Goal: Information Seeking & Learning: Learn about a topic

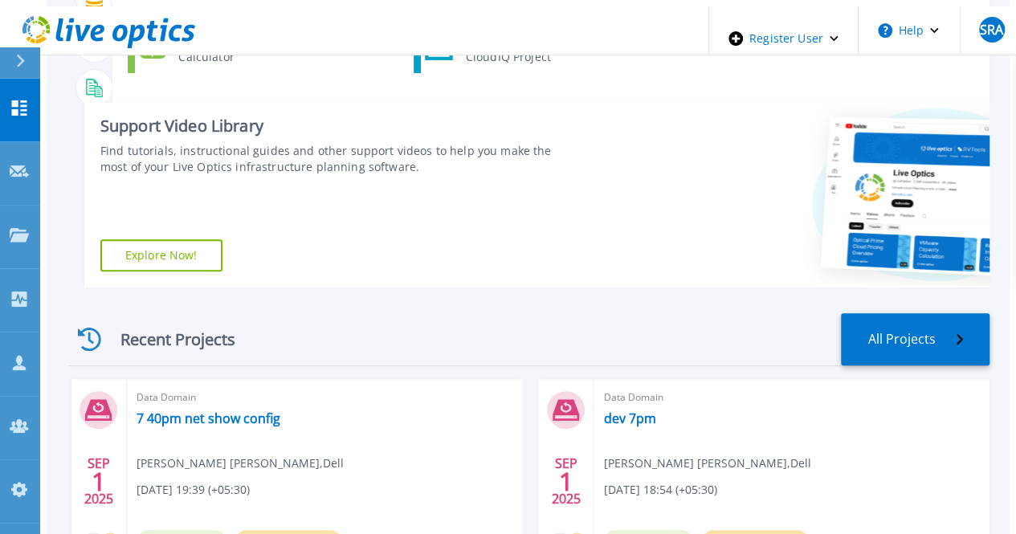
scroll to position [241, 0]
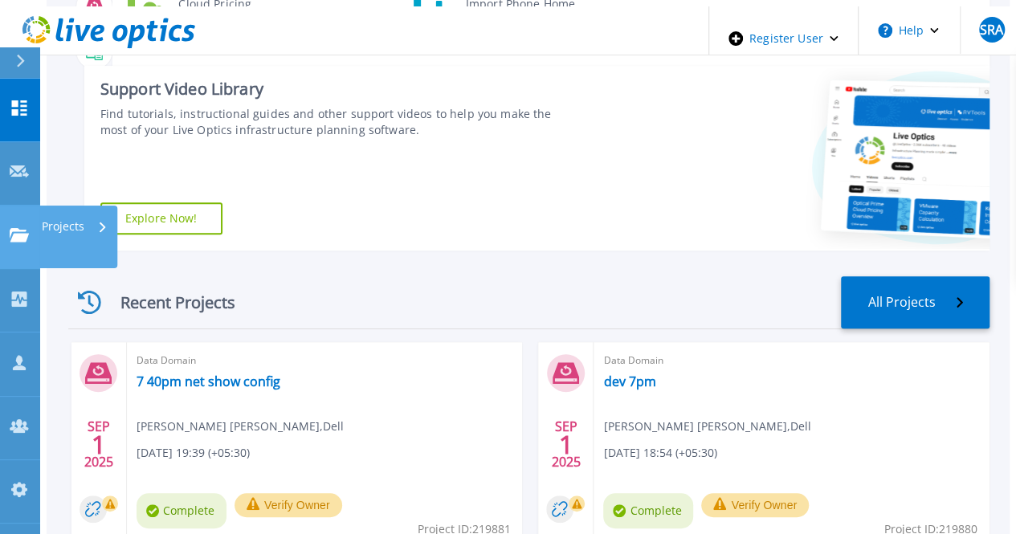
click at [2, 206] on link "Projects Projects" at bounding box center [20, 237] width 40 height 63
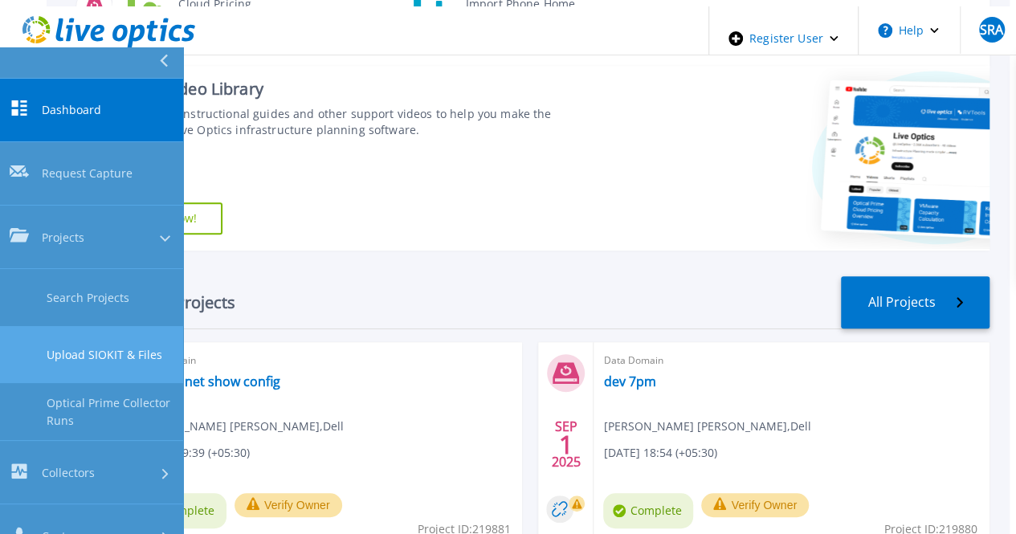
click at [79, 326] on link "Upload SIOKIT & Files" at bounding box center [91, 354] width 183 height 57
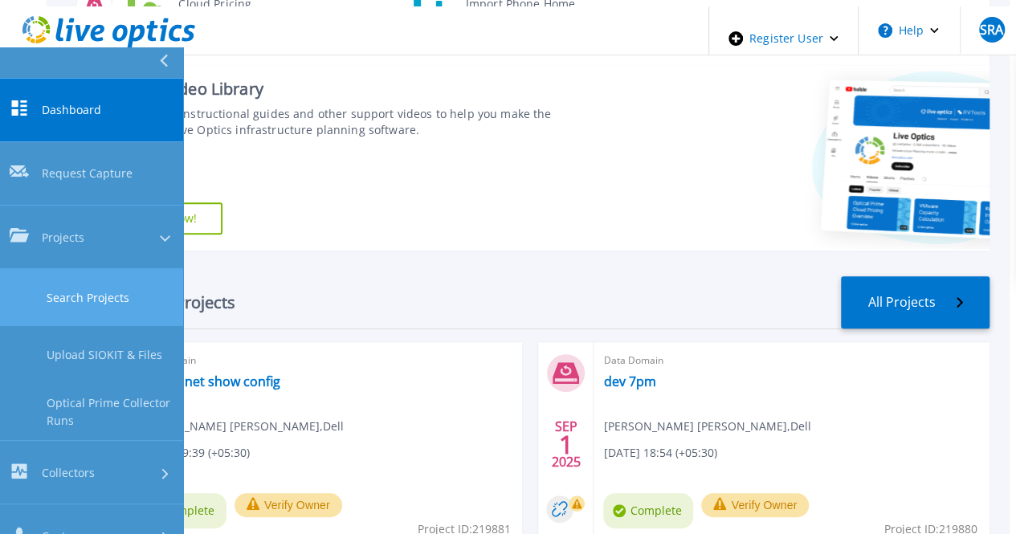
click at [89, 269] on link "Search Projects" at bounding box center [91, 297] width 183 height 57
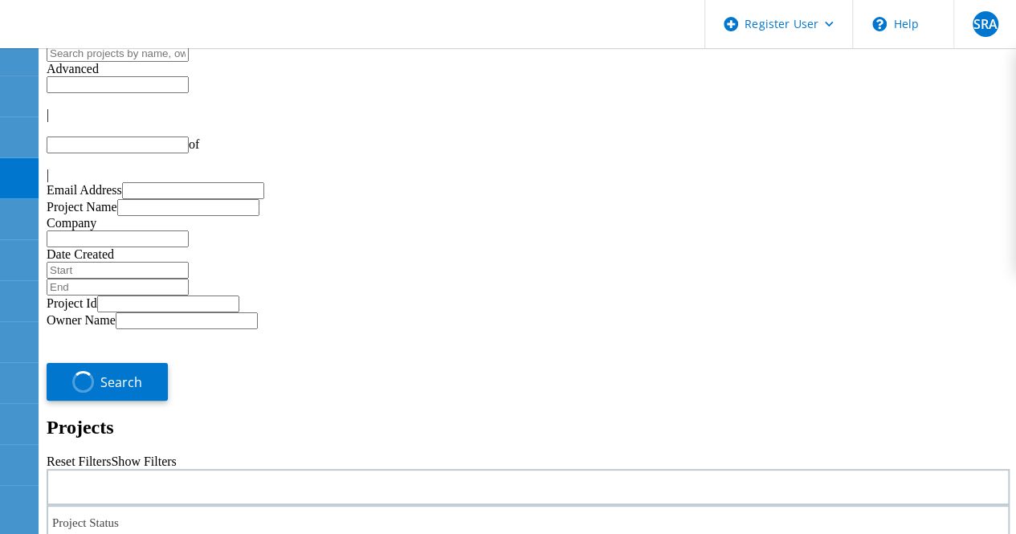
type input "1"
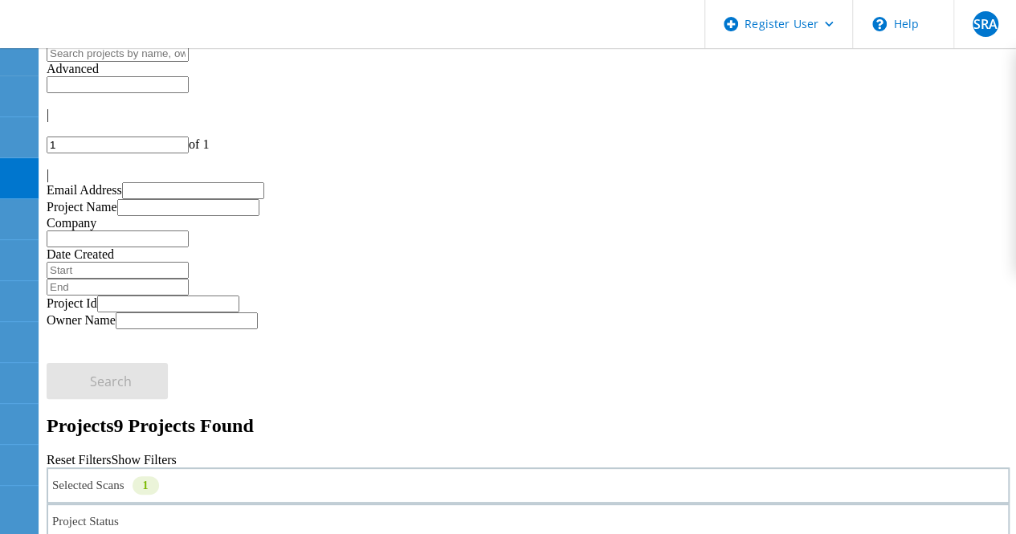
click at [214, 467] on div "Selected Scans 1" at bounding box center [528, 485] width 963 height 36
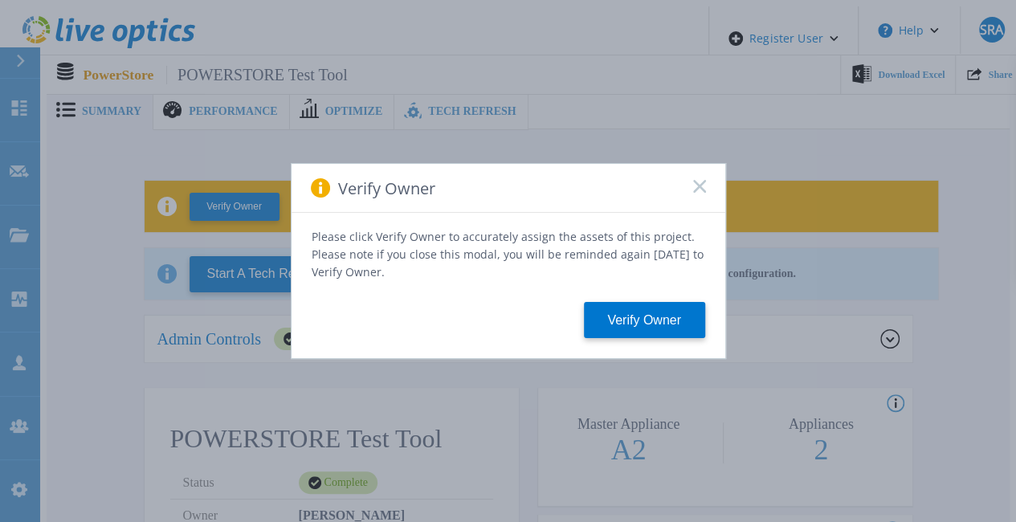
click at [699, 193] on icon at bounding box center [699, 186] width 13 height 13
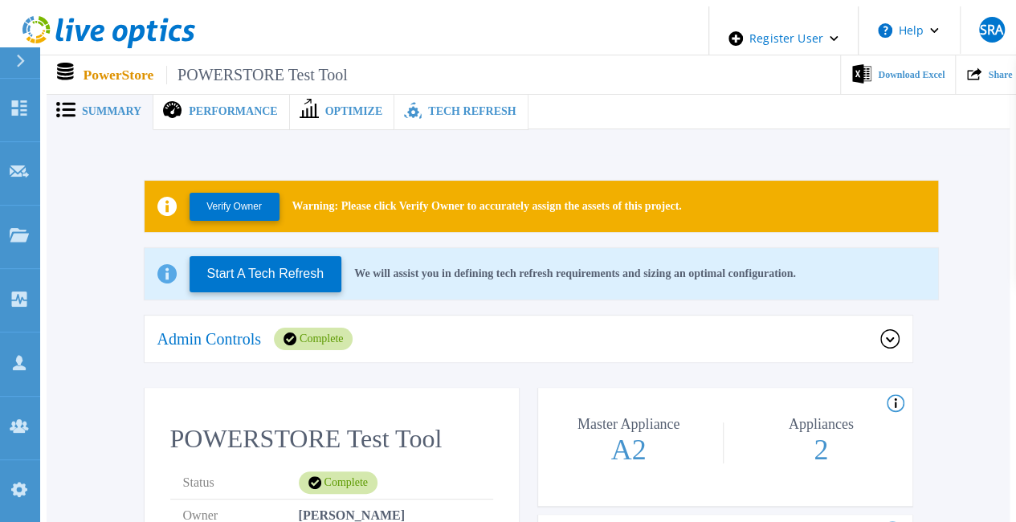
click at [877, 333] on div "Admin Controls Complete" at bounding box center [518, 339] width 723 height 22
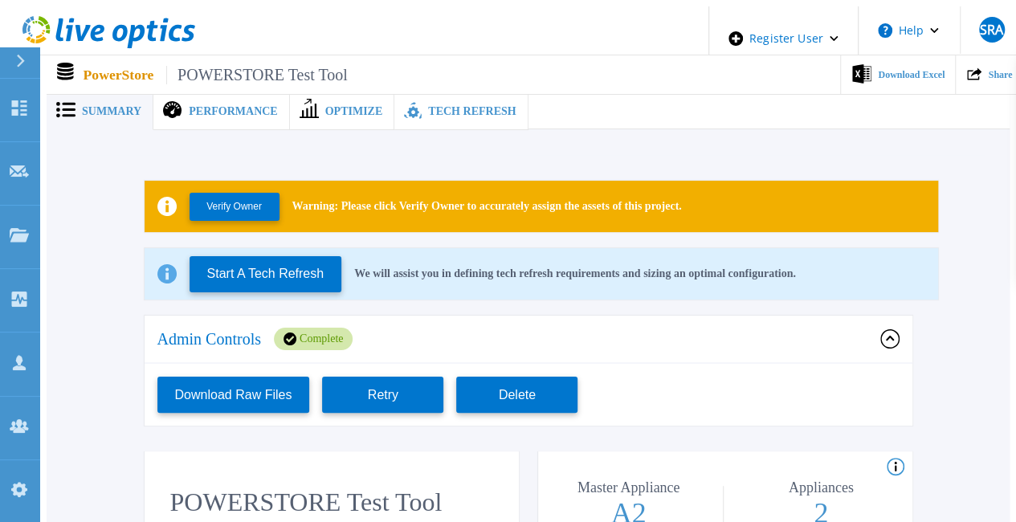
click at [877, 333] on div "Admin Controls Complete" at bounding box center [518, 339] width 723 height 22
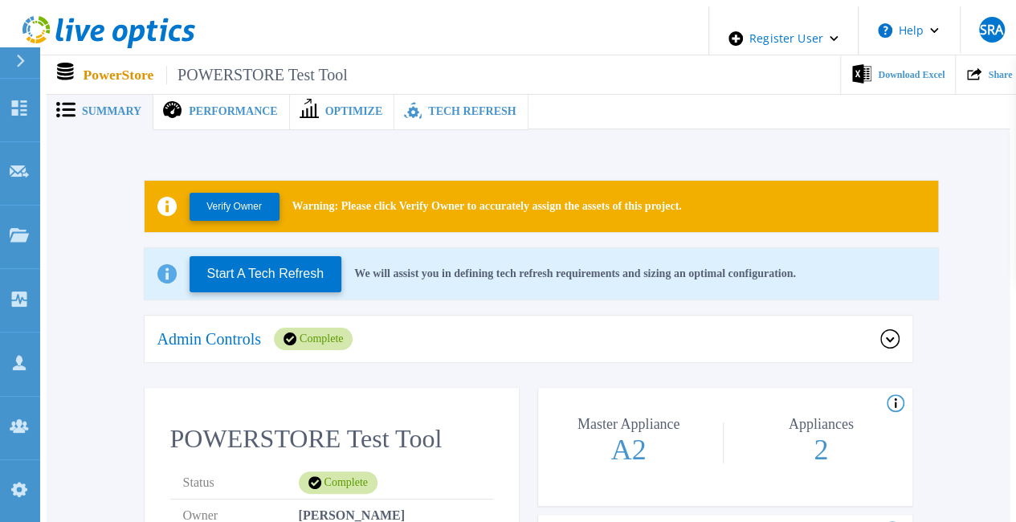
click at [255, 106] on span "Performance" at bounding box center [233, 111] width 88 height 11
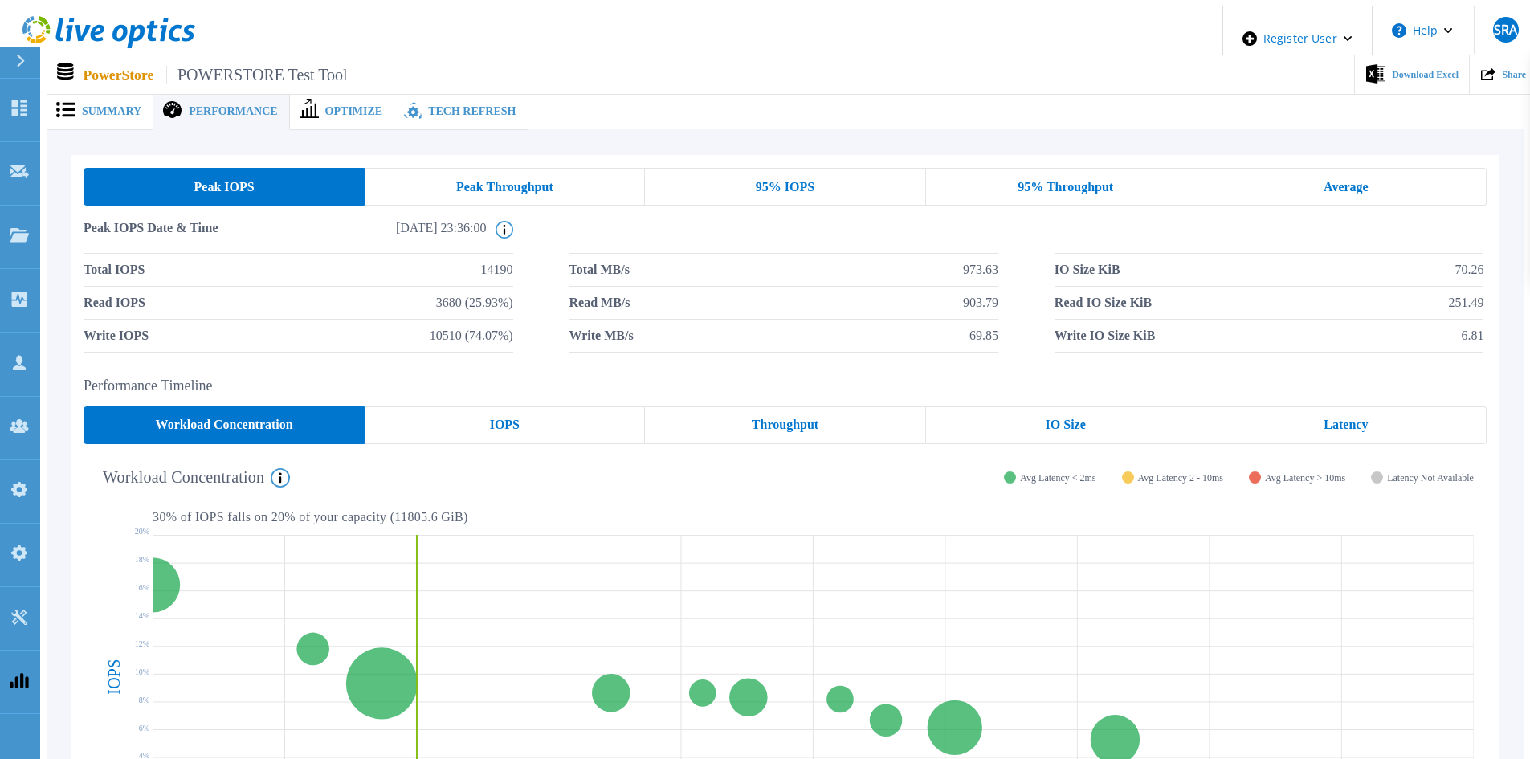
click at [82, 107] on span "Summary" at bounding box center [111, 111] width 59 height 11
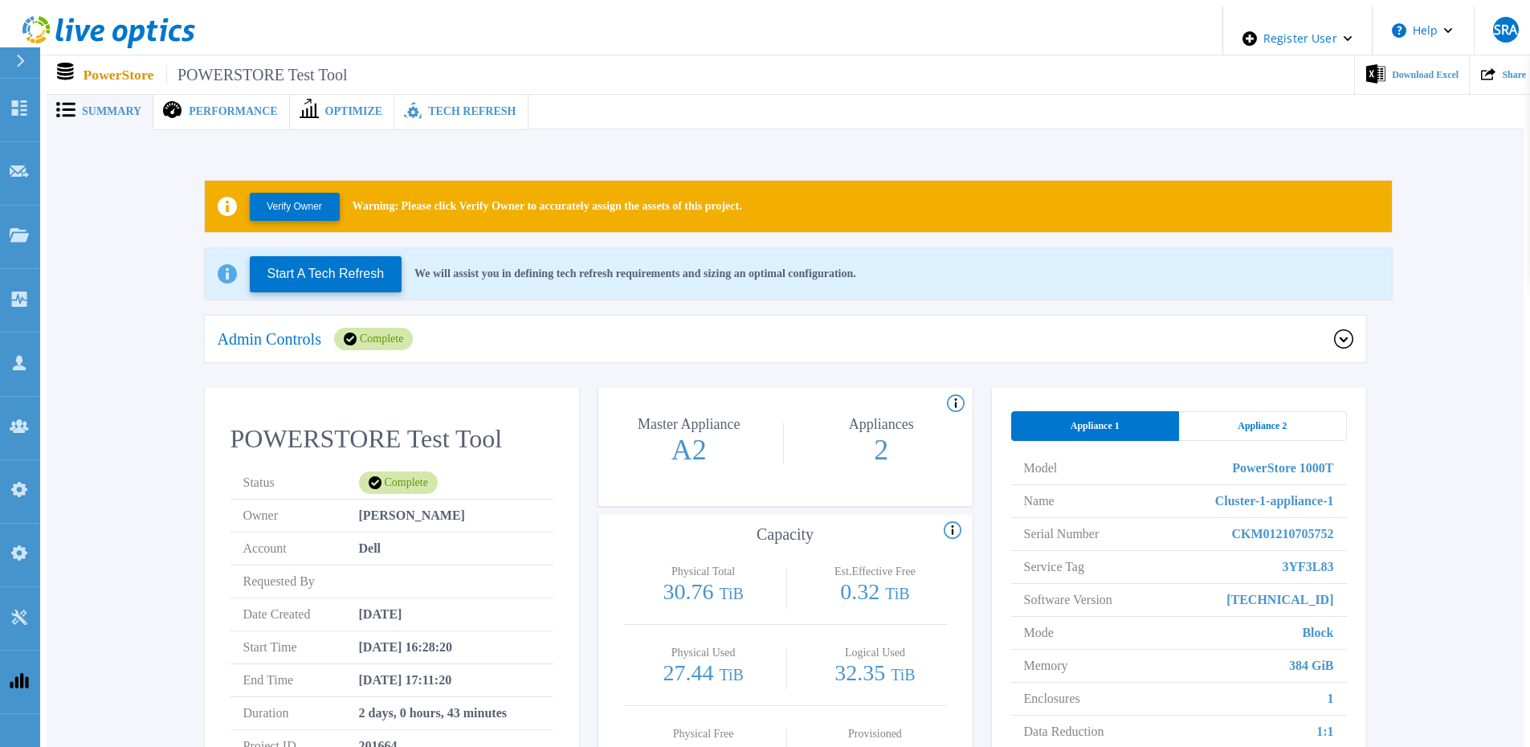
click at [1015, 413] on div "Appliance 2" at bounding box center [1263, 426] width 168 height 30
click at [1015, 412] on div "Appliance 1" at bounding box center [1095, 426] width 168 height 30
click at [1015, 413] on div "Appliance 2" at bounding box center [1263, 426] width 168 height 30
click at [241, 116] on div "Performance" at bounding box center [221, 111] width 136 height 37
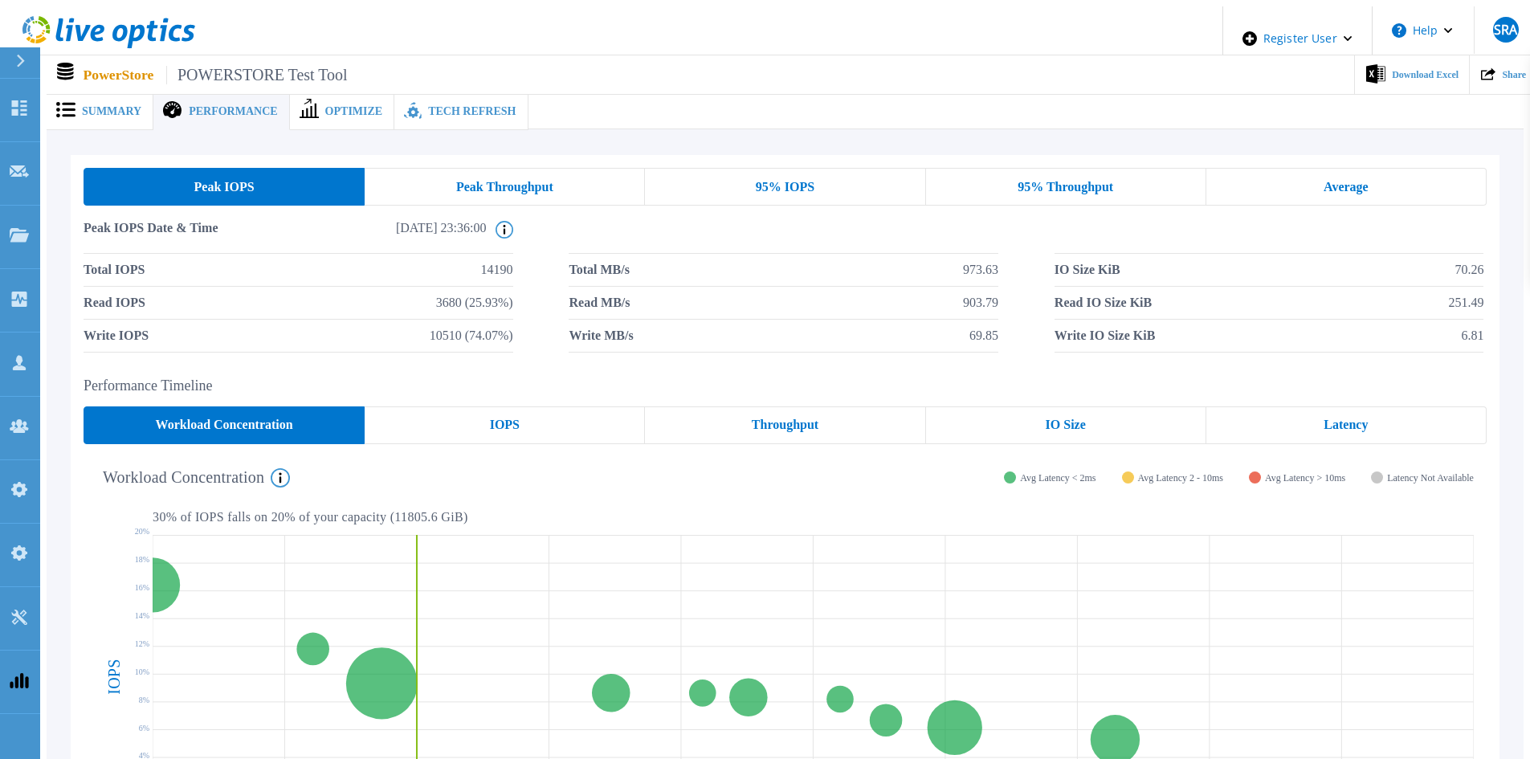
click at [75, 96] on div "Summary" at bounding box center [100, 111] width 107 height 37
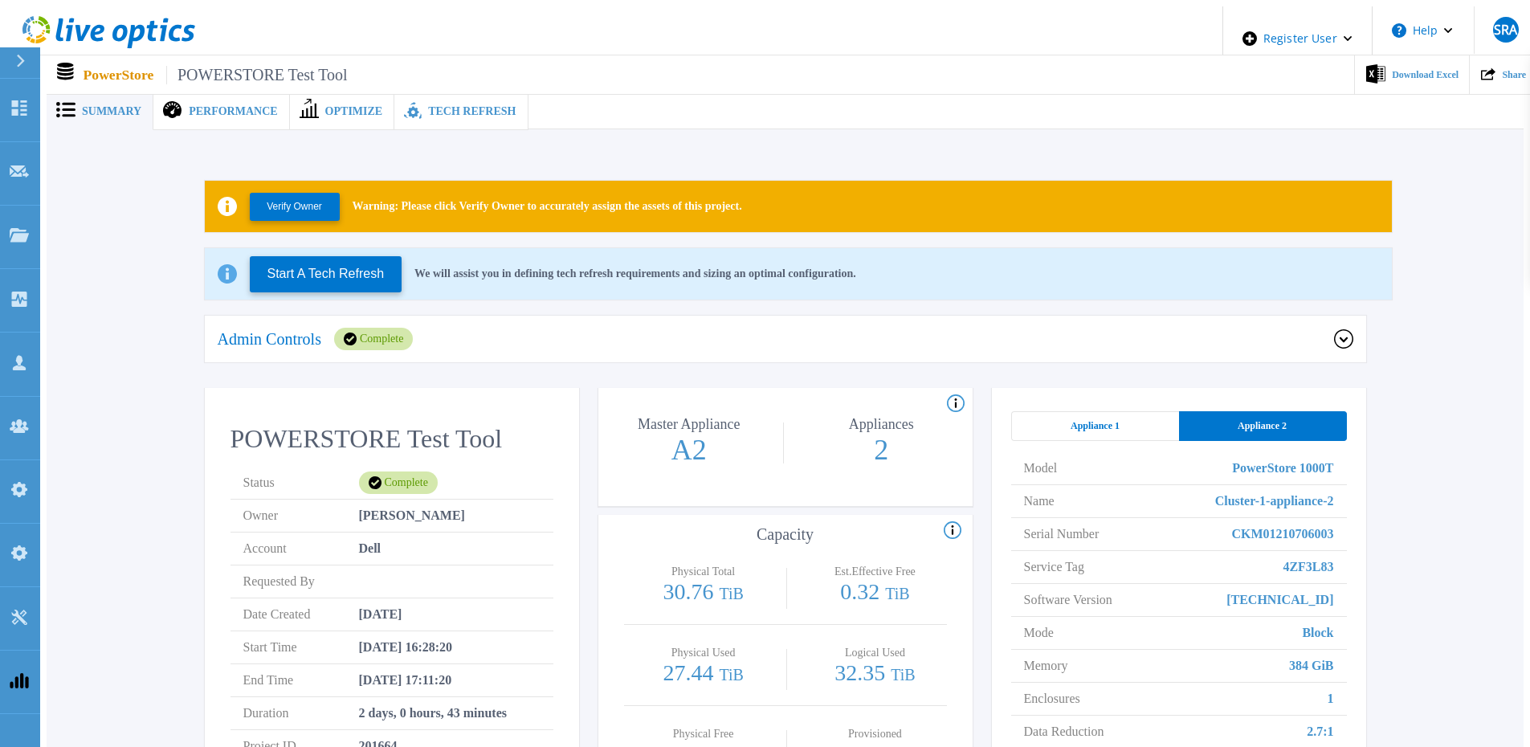
click at [622, 138] on div "Verify Owner Warning: Please click Verify Owner to accurately assign the assets…" at bounding box center [785, 562] width 1477 height 867
click at [716, 112] on div at bounding box center [1026, 111] width 996 height 36
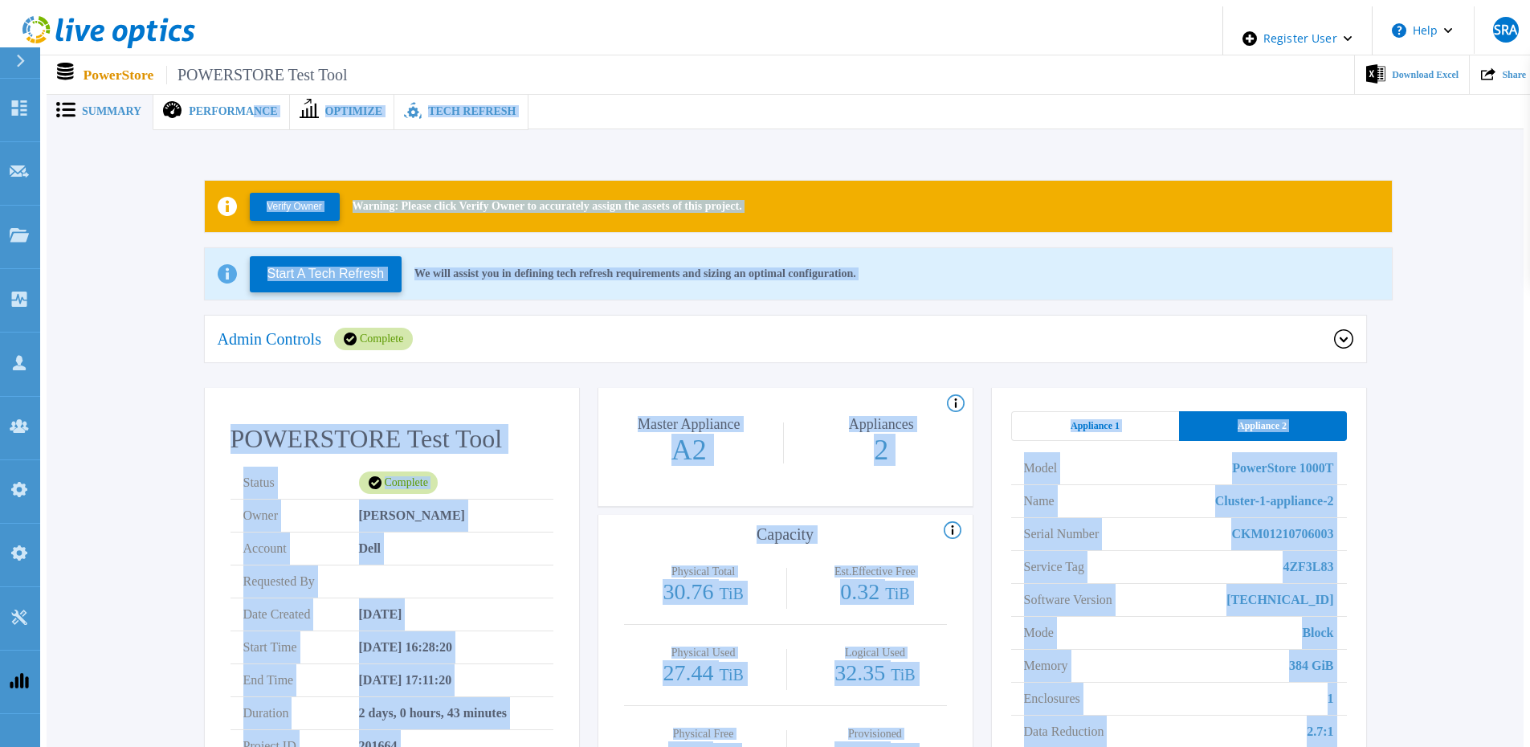
drag, startPoint x: 1269, startPoint y: 561, endPoint x: 234, endPoint y: -62, distance: 1208.3
click at [234, 0] on html "Register User Help SRA Dell Admin User Syeda Rabiya Alam Syeda.Alam@dell.com De…" at bounding box center [765, 356] width 1530 height 712
click at [885, 316] on div "Admin Controls Complete" at bounding box center [785, 340] width 1161 height 48
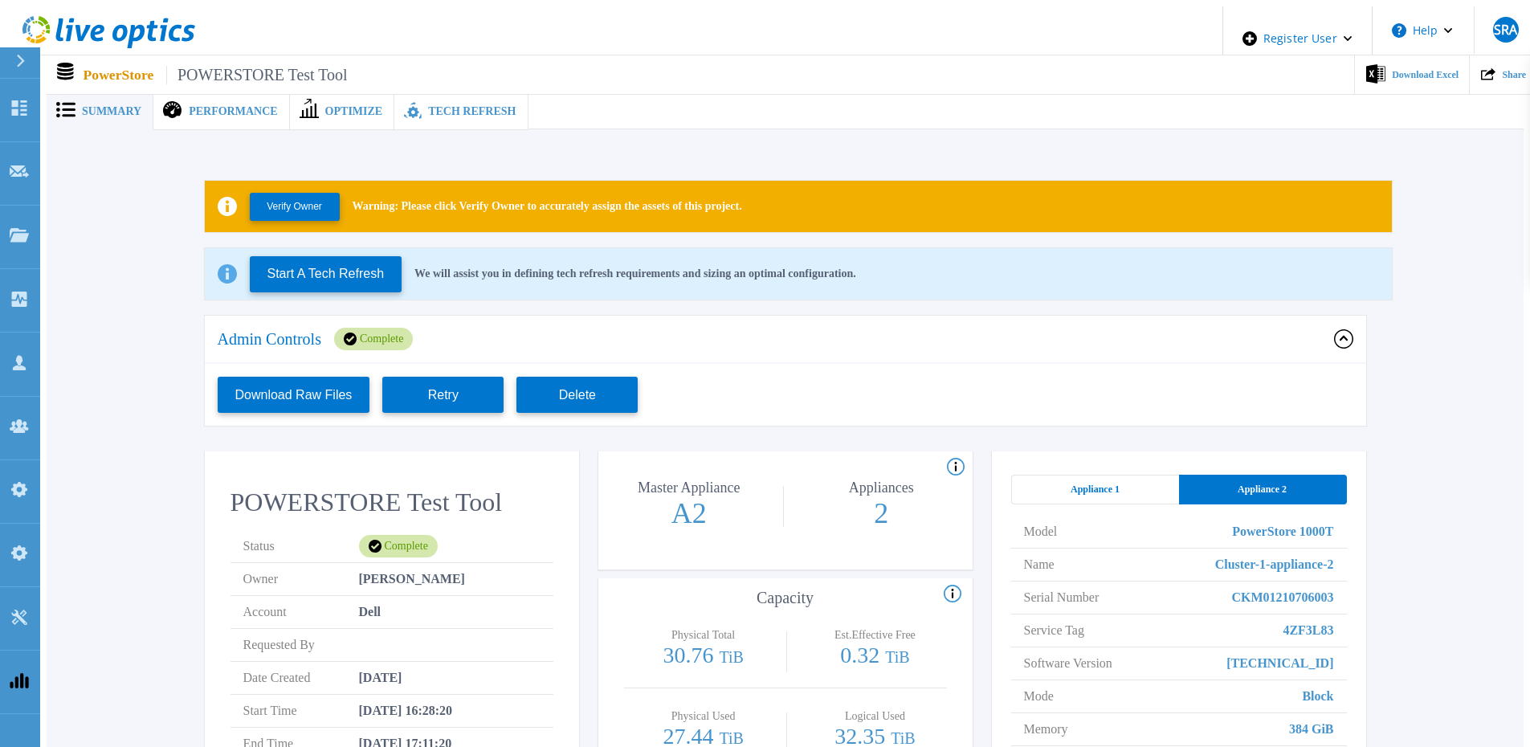
click at [1015, 370] on div "Download Raw Files Retry Delete" at bounding box center [785, 395] width 1161 height 62
click at [1015, 359] on div "Verify Owner Warning: Please click Verify Owner to accurately assign the assets…" at bounding box center [785, 588] width 1429 height 866
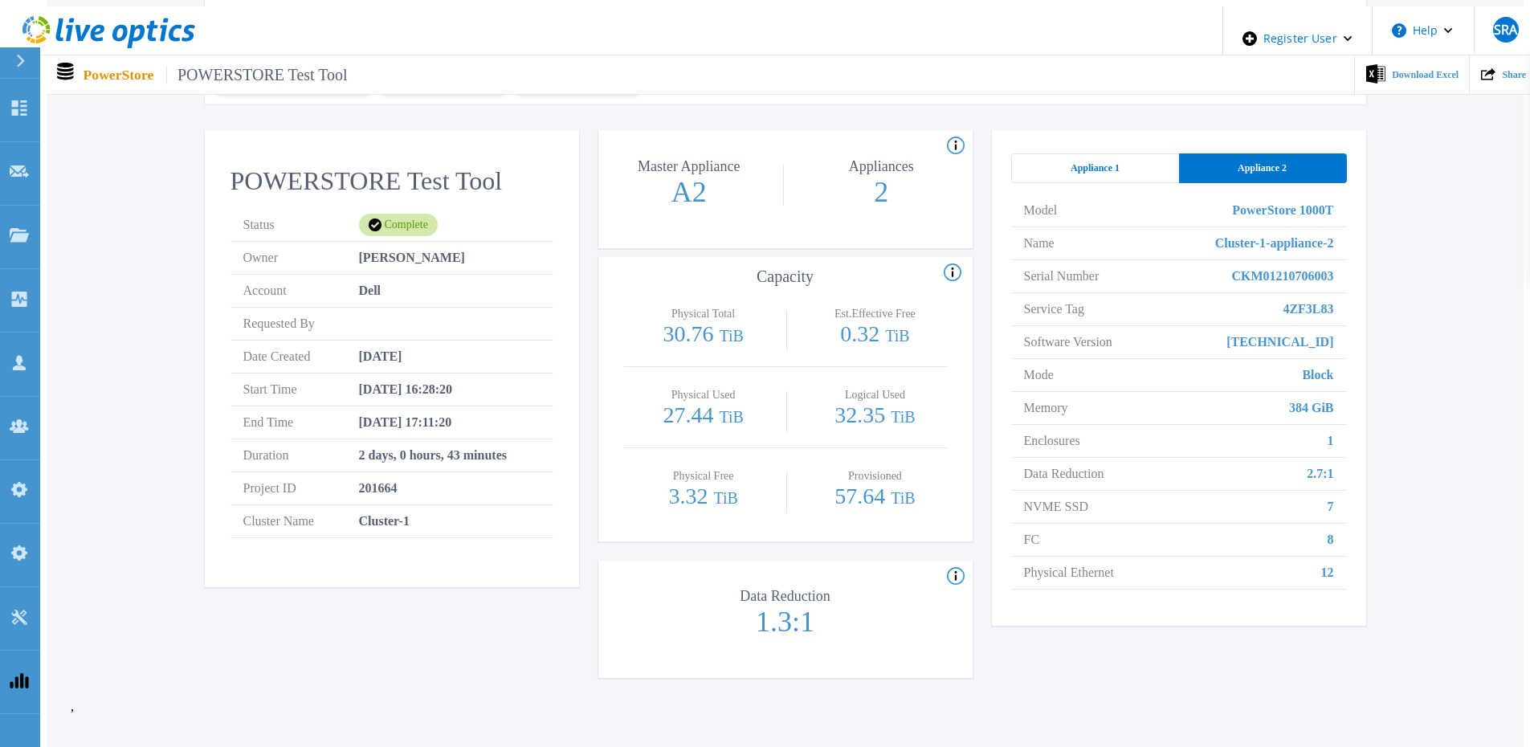
click at [1015, 143] on div "Appliance 1 Appliance 2 Model PowerStore 1000T Name Cluster-1-appliance-2 Seria…" at bounding box center [1179, 377] width 374 height 495
click at [1015, 153] on div "Appliance 1" at bounding box center [1095, 168] width 168 height 30
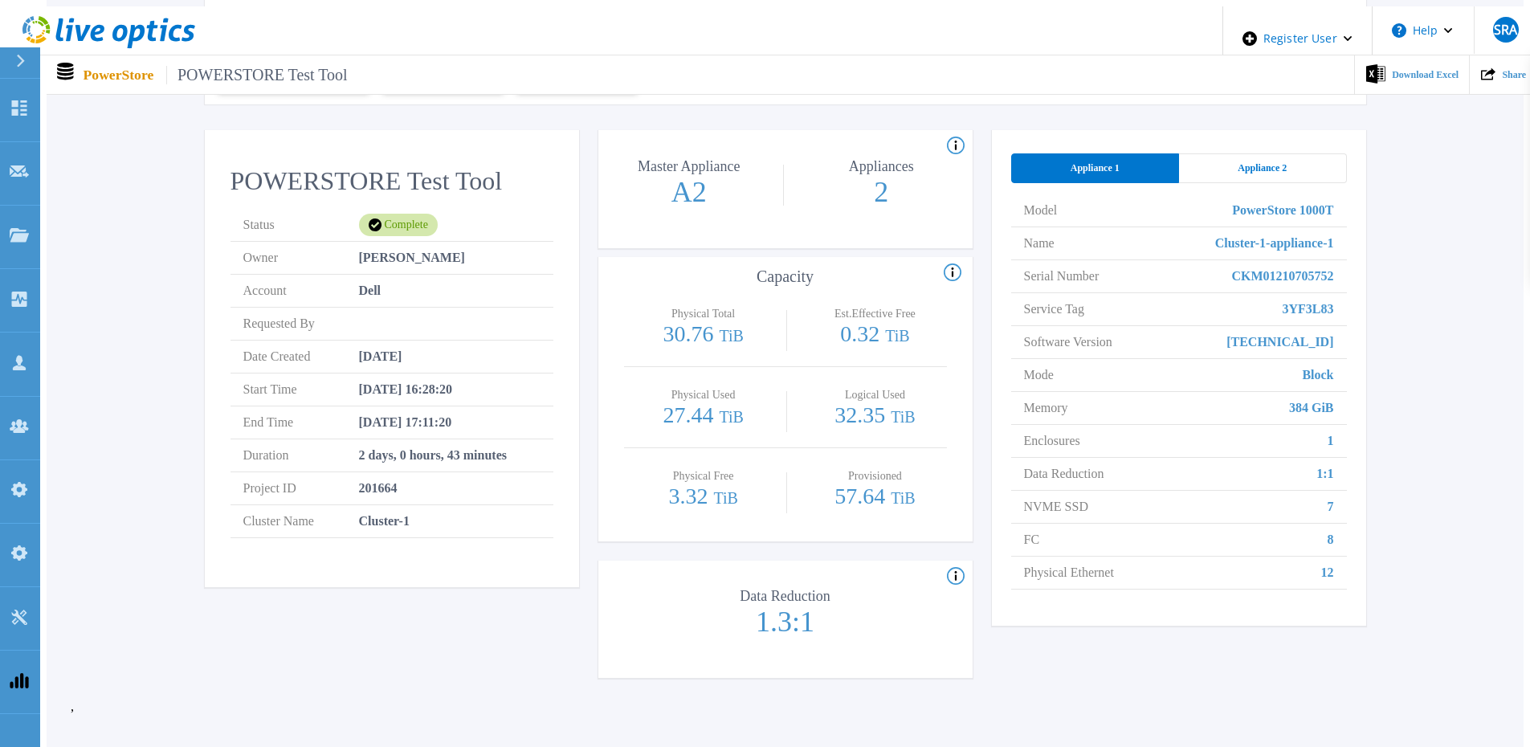
click at [1015, 171] on div "Appliance 2" at bounding box center [1263, 168] width 168 height 30
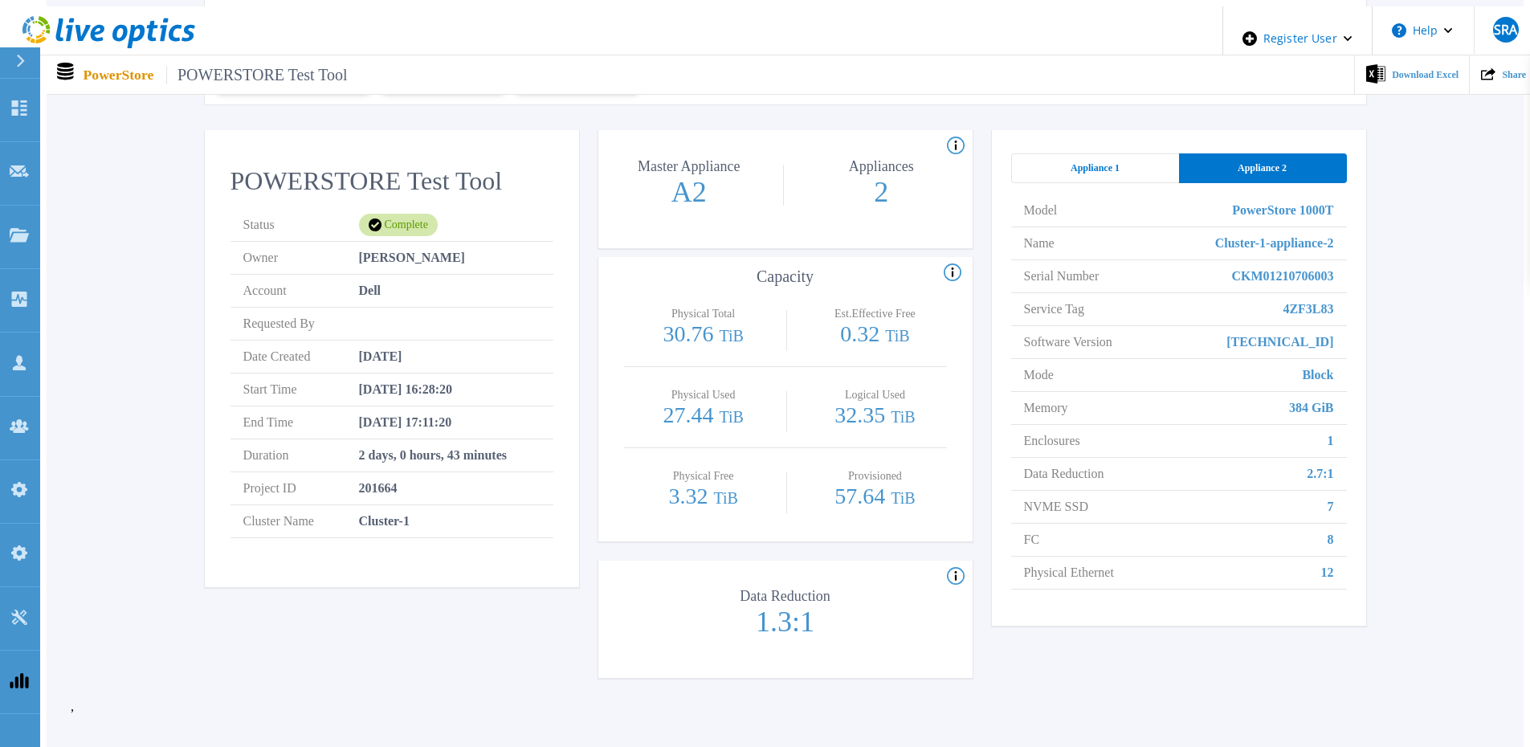
click at [1015, 169] on div "Appliance 1" at bounding box center [1095, 168] width 168 height 30
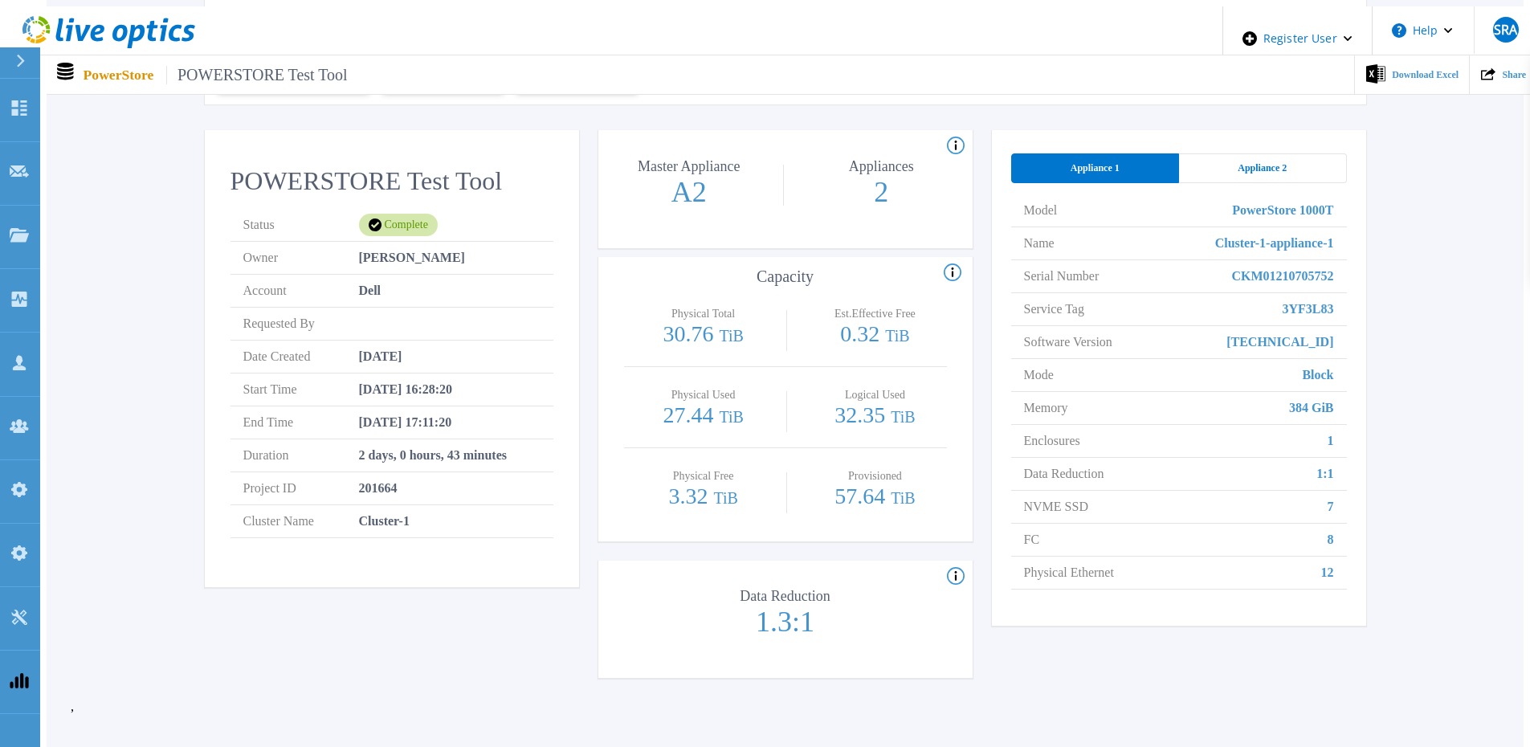
click at [1015, 167] on div "Appliance 2" at bounding box center [1263, 168] width 168 height 30
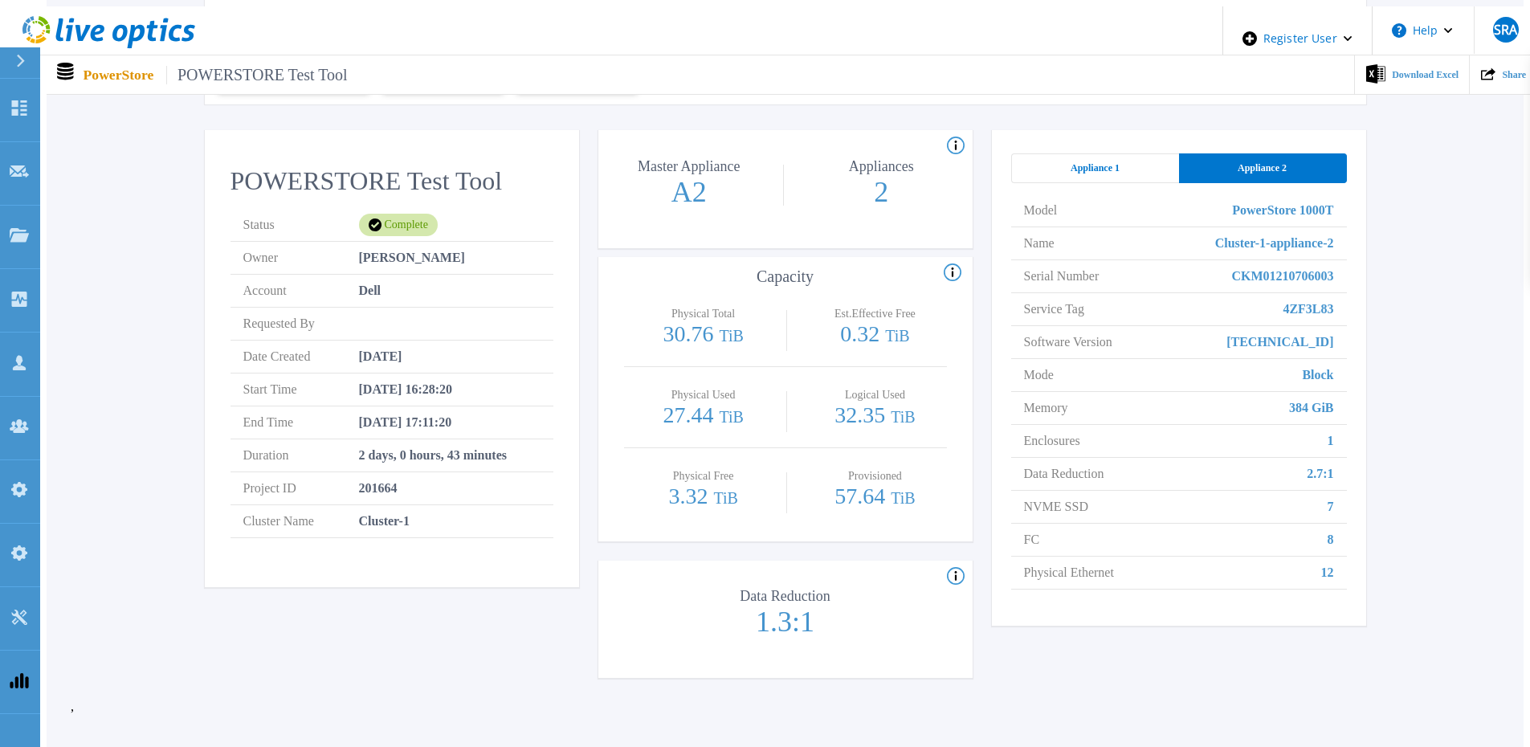
click at [1015, 166] on div "Appliance 1" at bounding box center [1095, 168] width 168 height 30
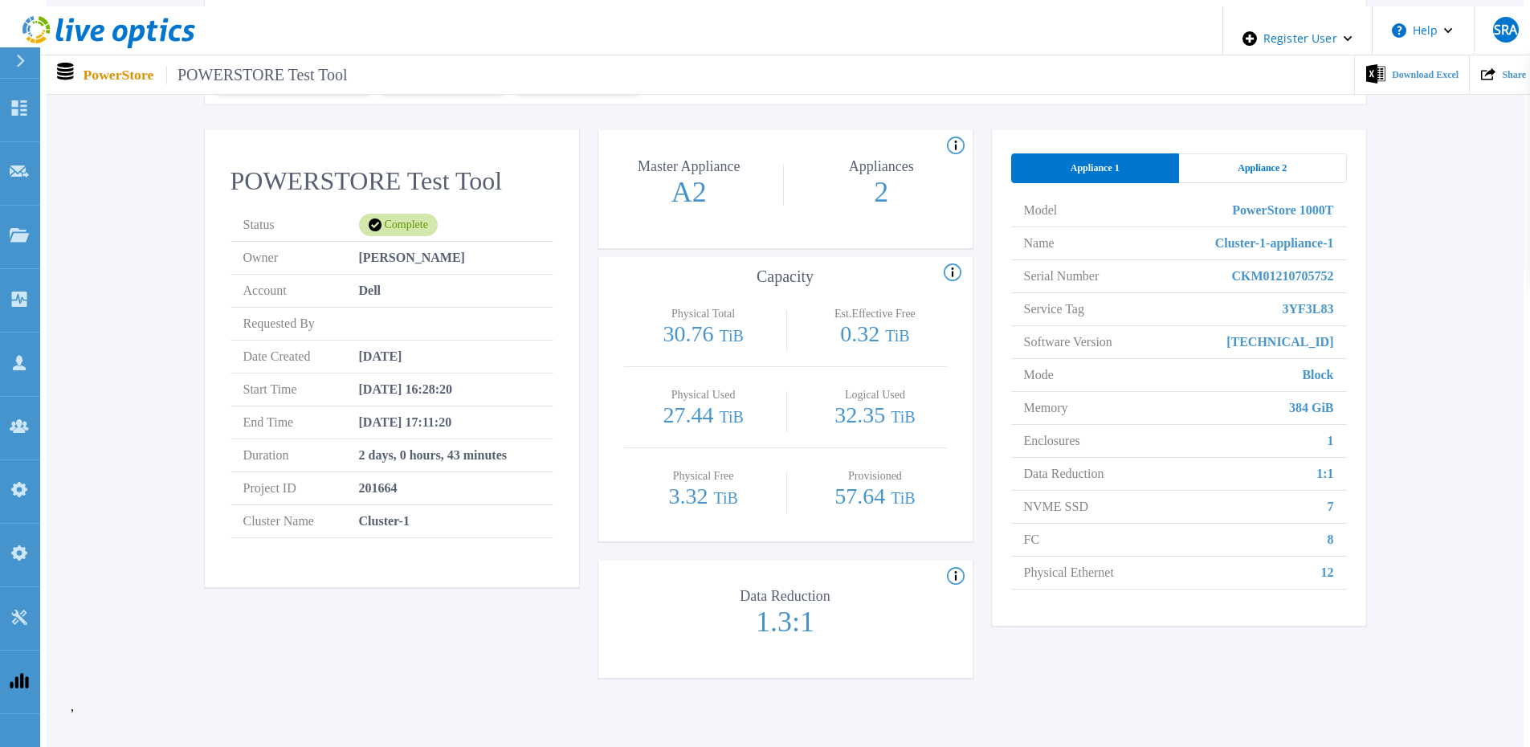
click at [1015, 161] on div "Appliance 2" at bounding box center [1263, 168] width 168 height 30
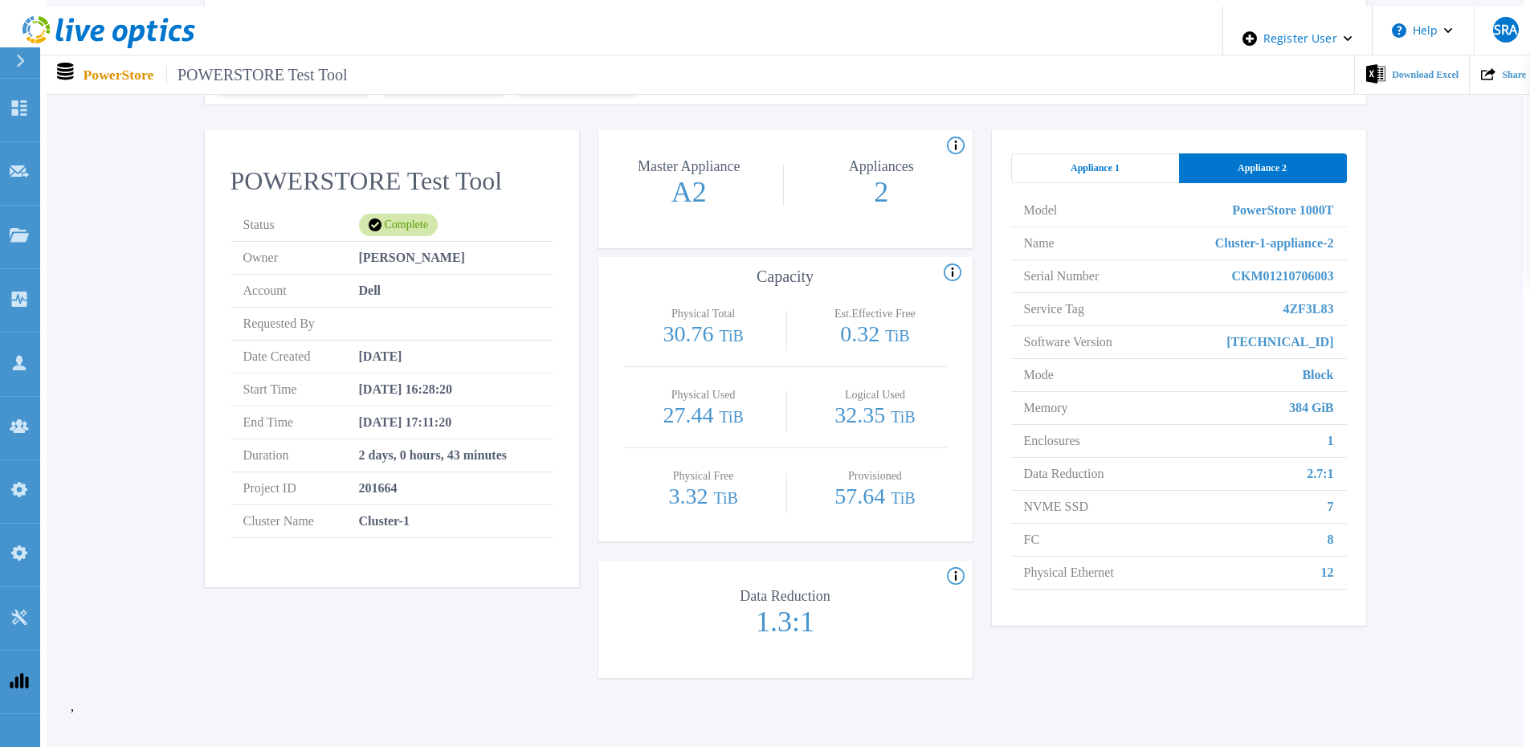
click at [1015, 161] on div "Appliance 1" at bounding box center [1095, 168] width 168 height 30
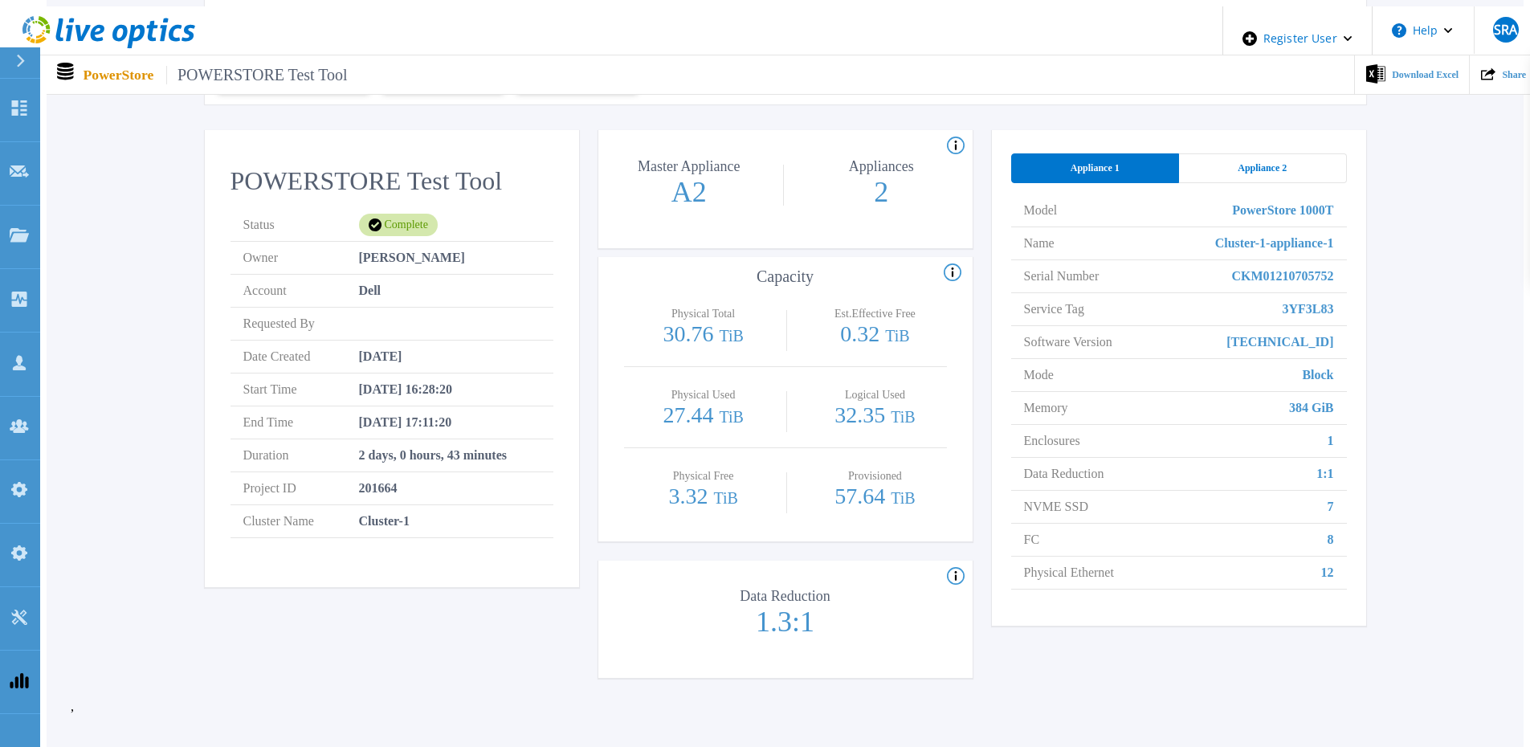
click at [1015, 158] on div "Appliance 2" at bounding box center [1263, 168] width 168 height 30
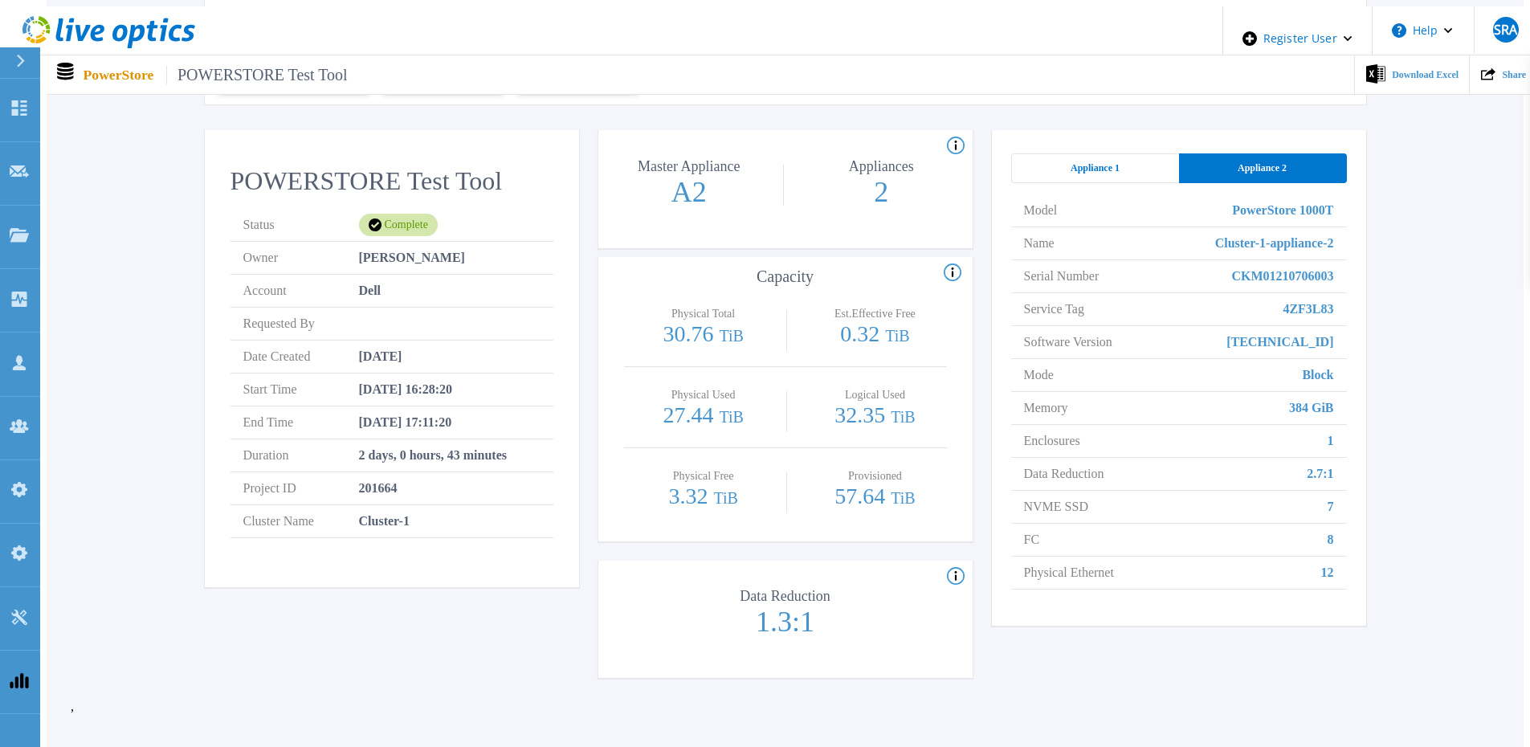
click at [1015, 165] on span "Appliance 1" at bounding box center [1094, 167] width 49 height 13
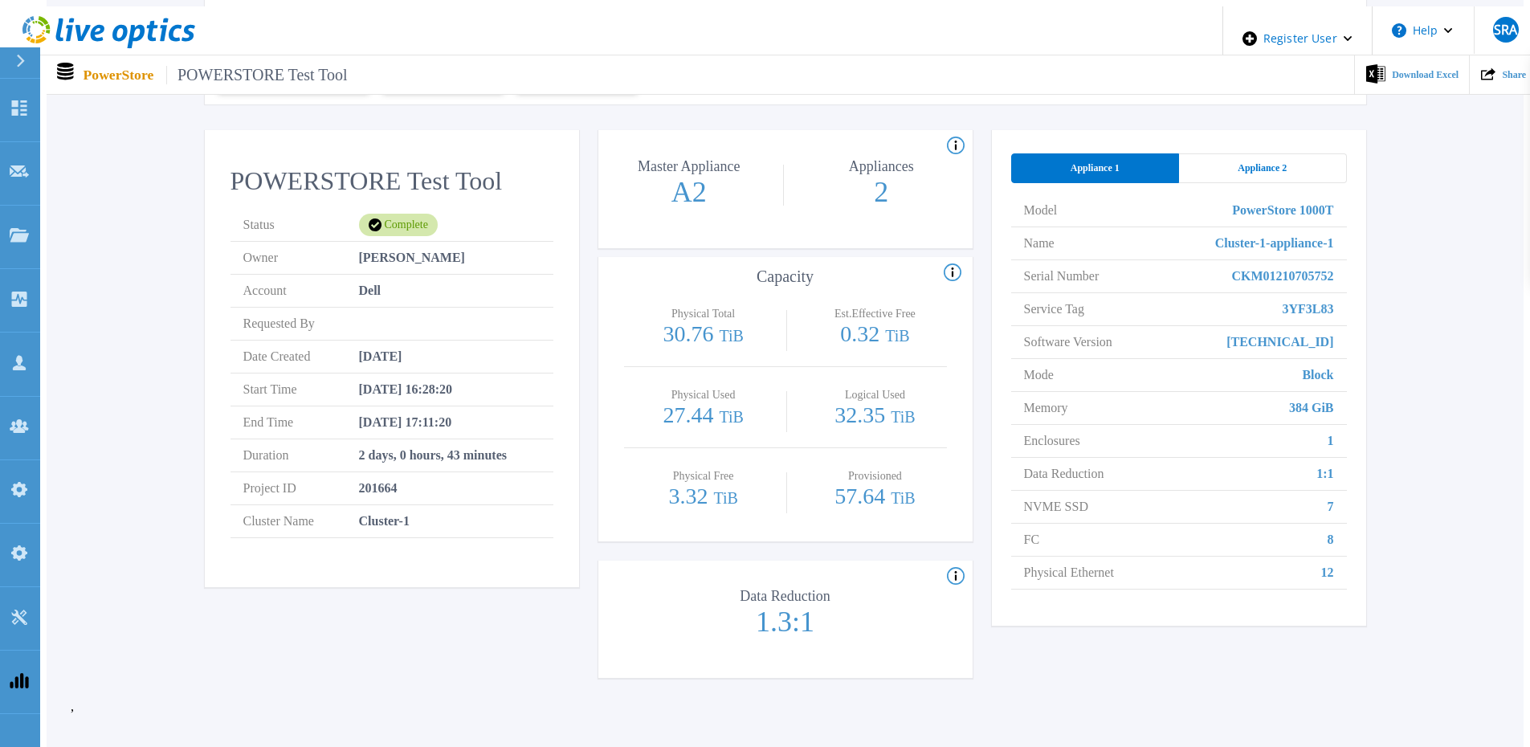
click at [1015, 173] on div "Appliance 2" at bounding box center [1263, 168] width 168 height 30
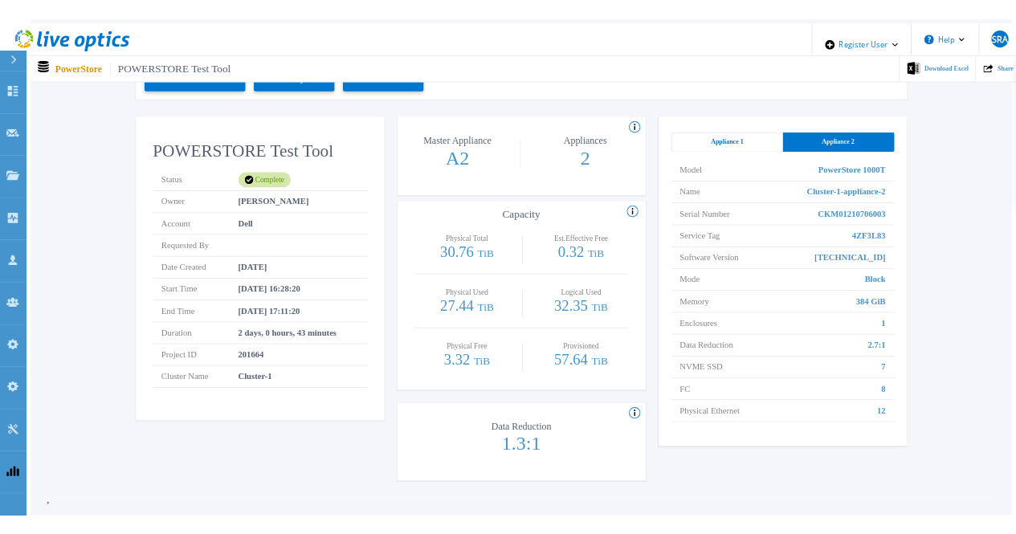
scroll to position [0, 0]
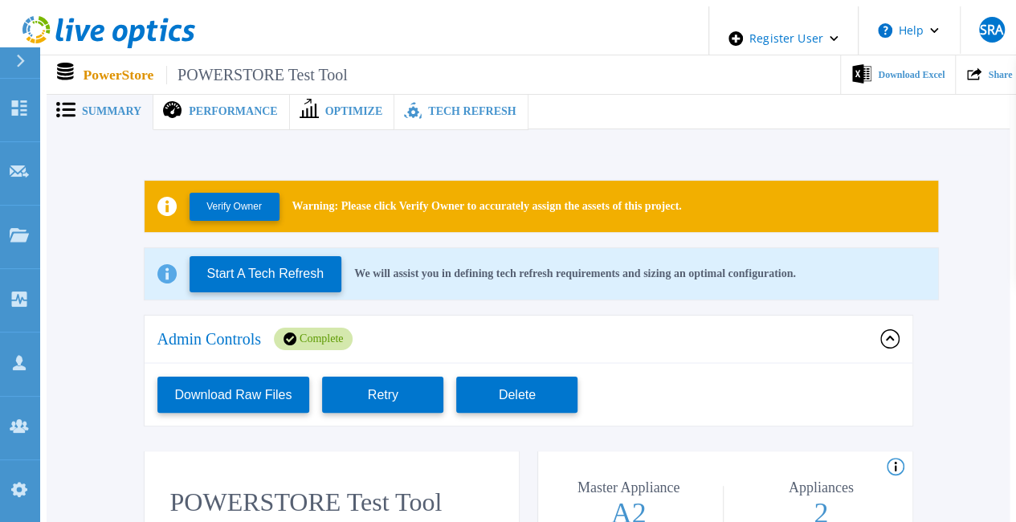
click at [235, 117] on div "Performance" at bounding box center [221, 111] width 136 height 37
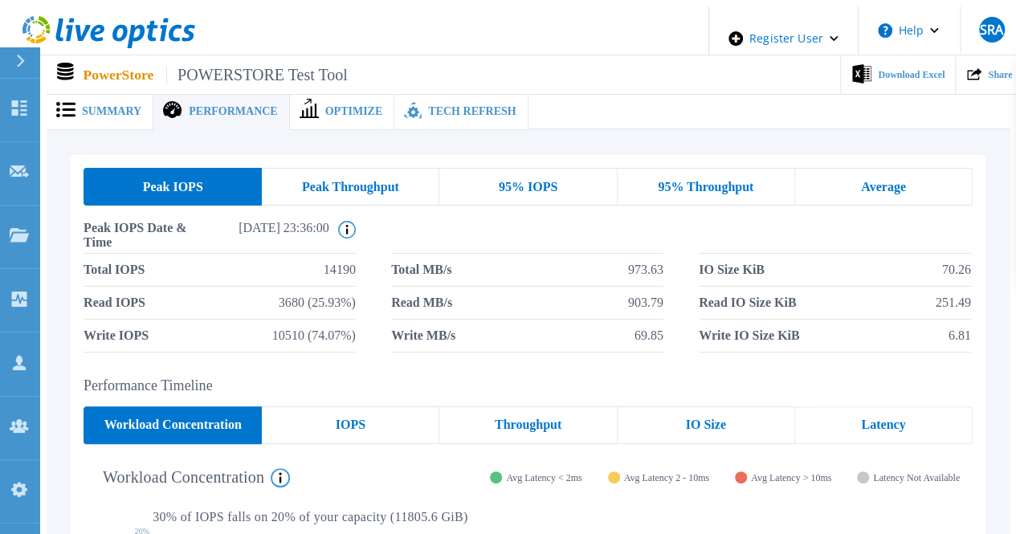
click at [338, 184] on span "Peak Throughput" at bounding box center [350, 187] width 97 height 13
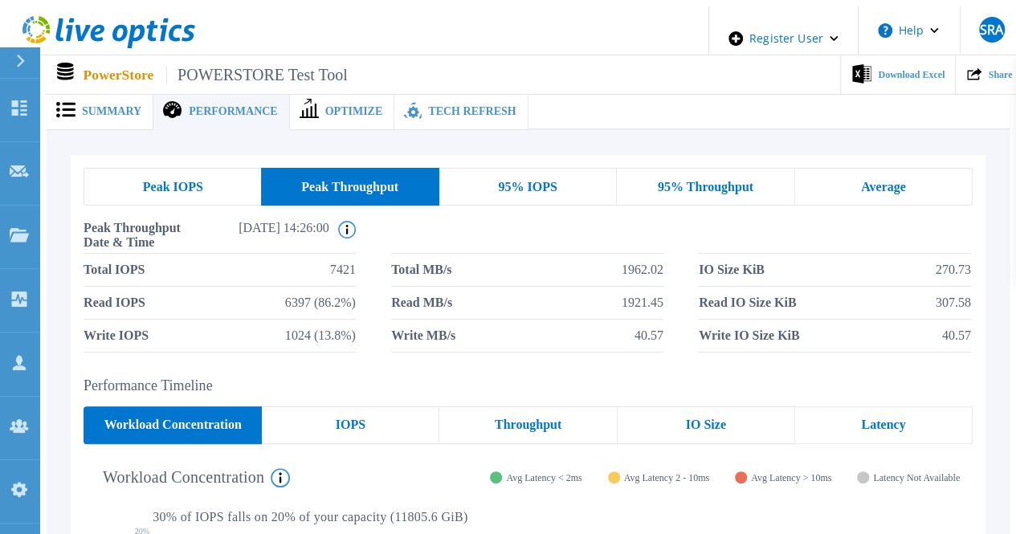
click at [549, 182] on span "95% IOPS" at bounding box center [527, 187] width 59 height 13
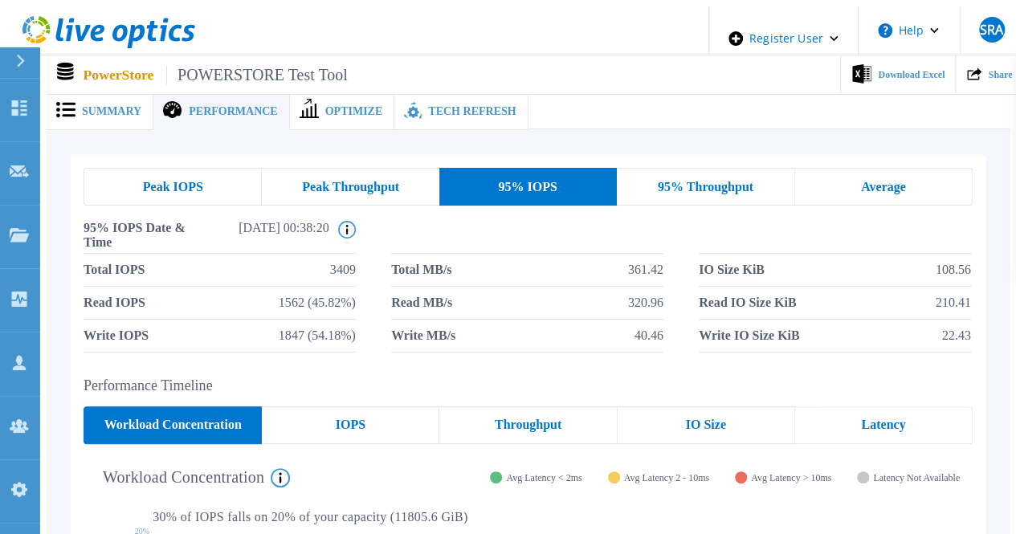
click at [169, 181] on span "Peak IOPS" at bounding box center [173, 187] width 60 height 13
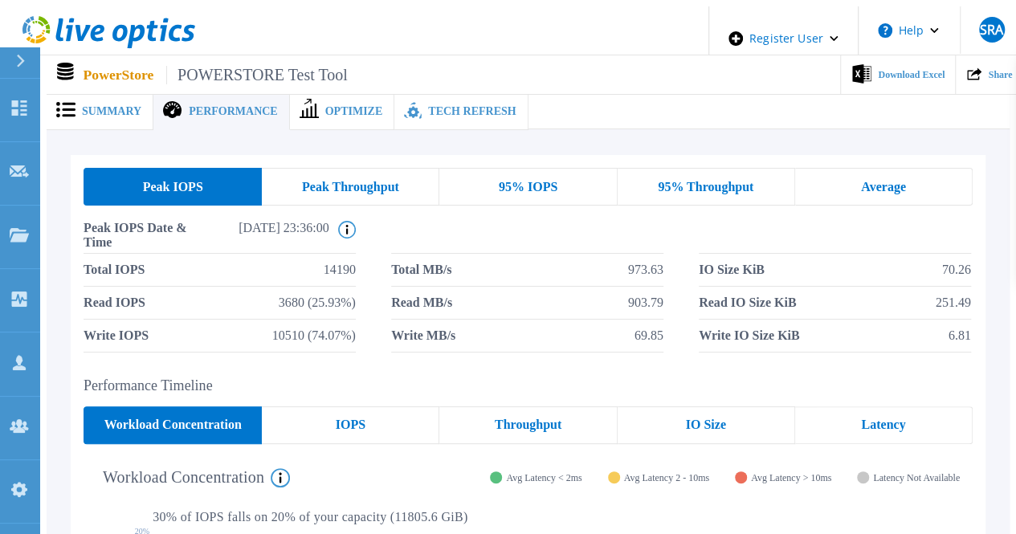
click at [339, 181] on span "Peak Throughput" at bounding box center [350, 187] width 97 height 13
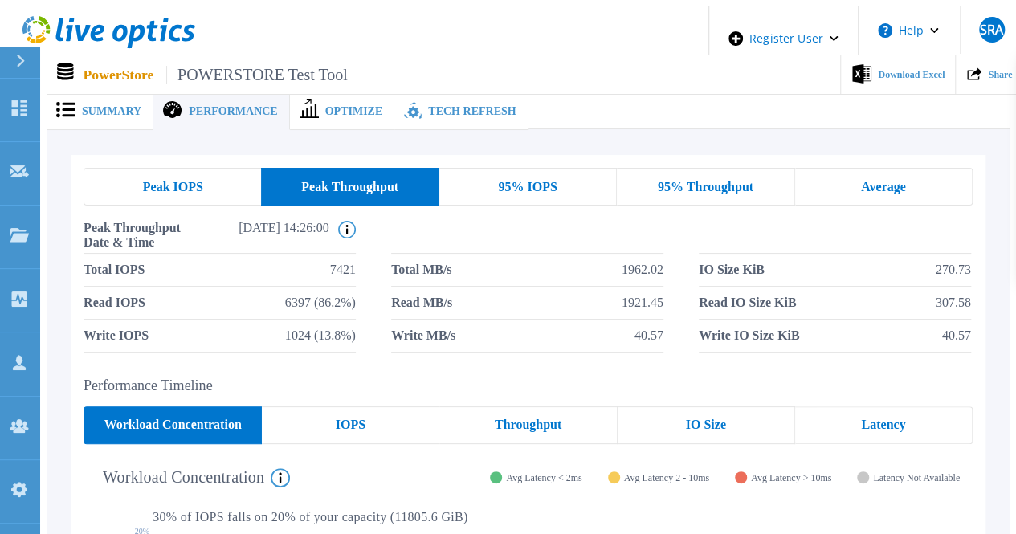
click at [549, 189] on div "95% IOPS" at bounding box center [527, 187] width 177 height 38
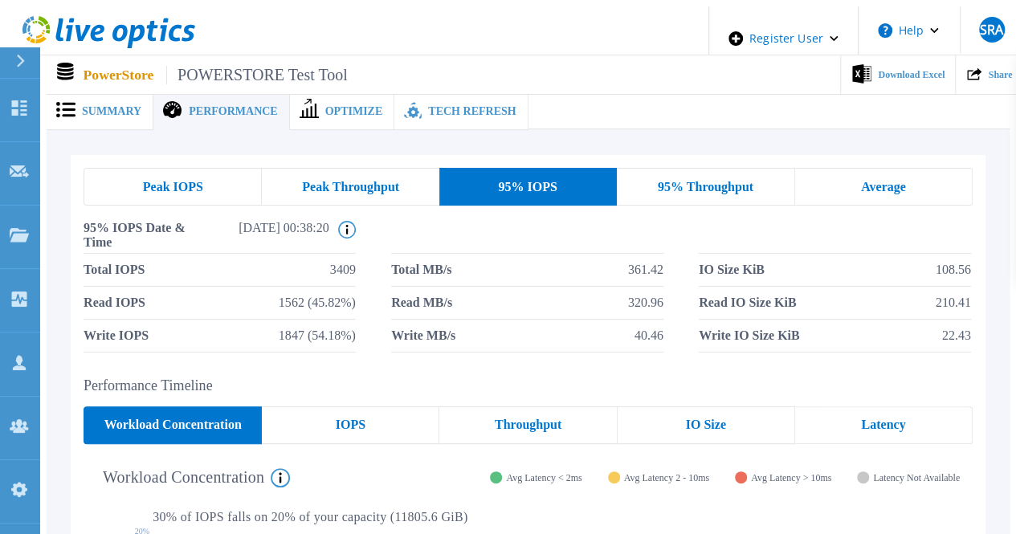
click at [671, 181] on span "95% Throughput" at bounding box center [706, 187] width 96 height 13
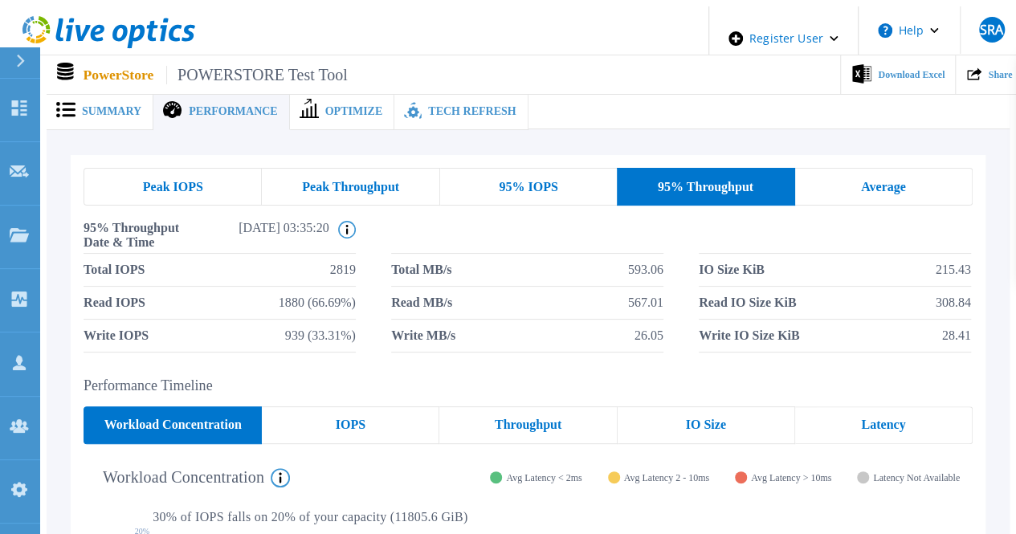
click at [860, 168] on div "Average" at bounding box center [883, 187] width 177 height 38
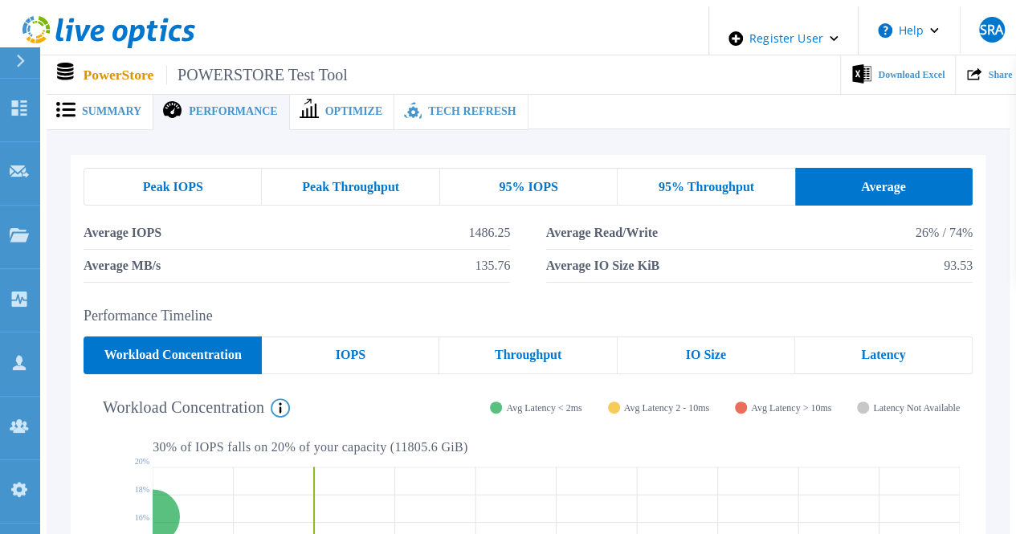
click at [276, 174] on div "Peak Throughput" at bounding box center [350, 187] width 177 height 38
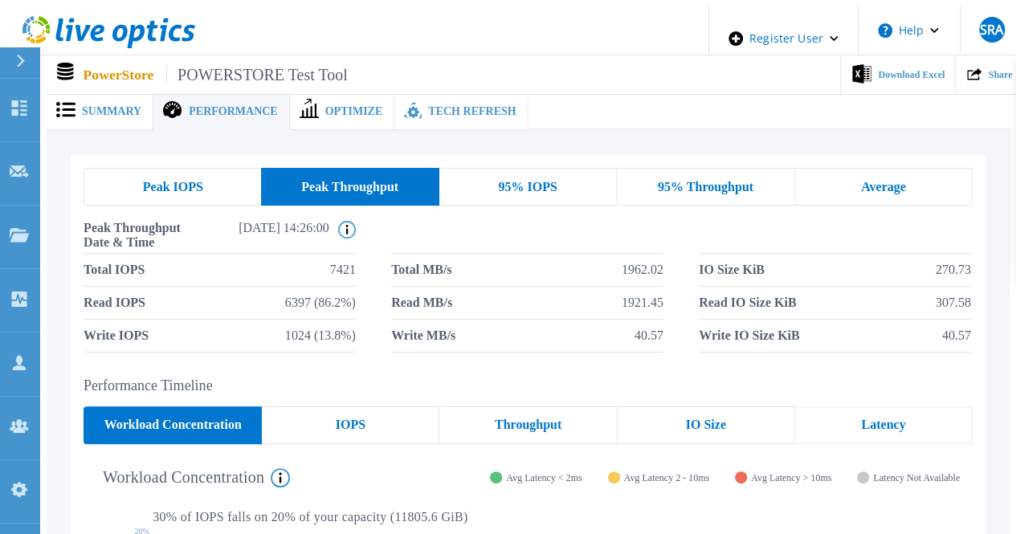
click at [183, 181] on span "Peak IOPS" at bounding box center [173, 187] width 60 height 13
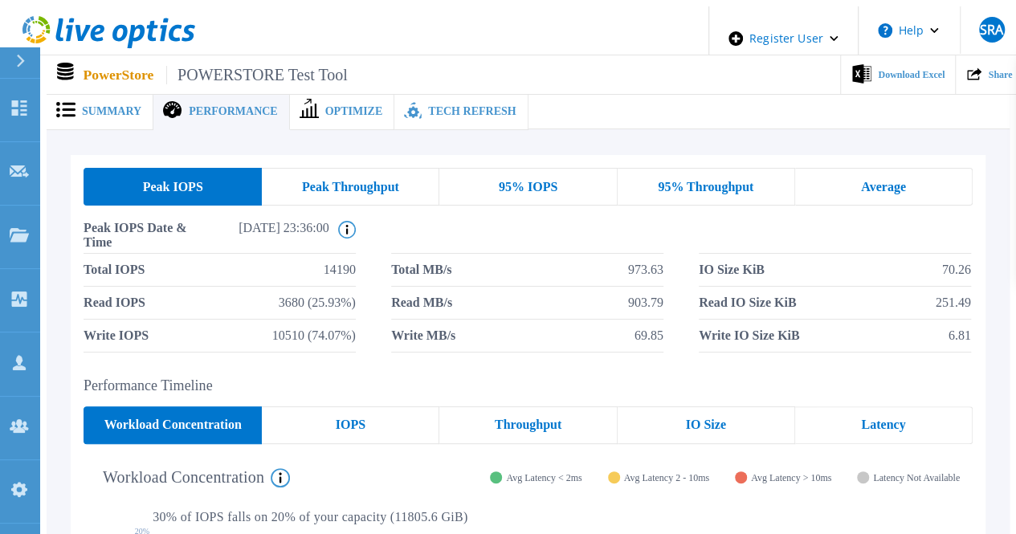
click at [353, 190] on div "Peak Throughput" at bounding box center [350, 187] width 177 height 38
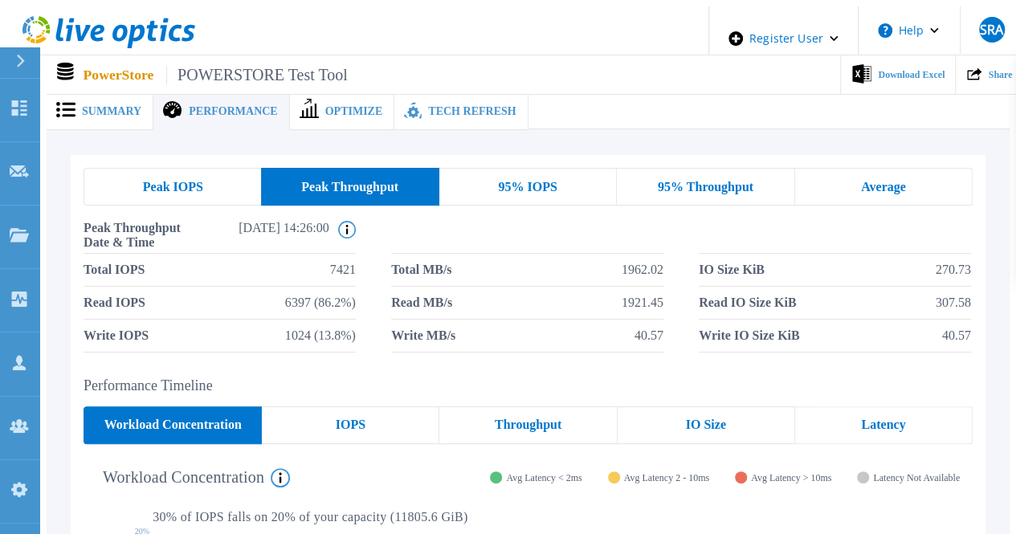
click at [522, 181] on span "95% IOPS" at bounding box center [527, 187] width 59 height 13
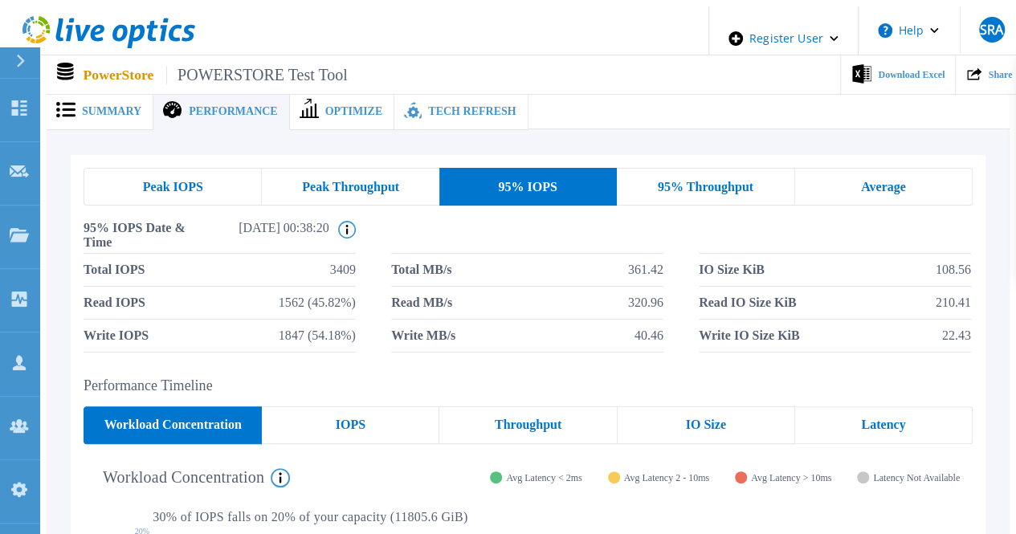
click at [719, 183] on span "95% Throughput" at bounding box center [706, 187] width 96 height 13
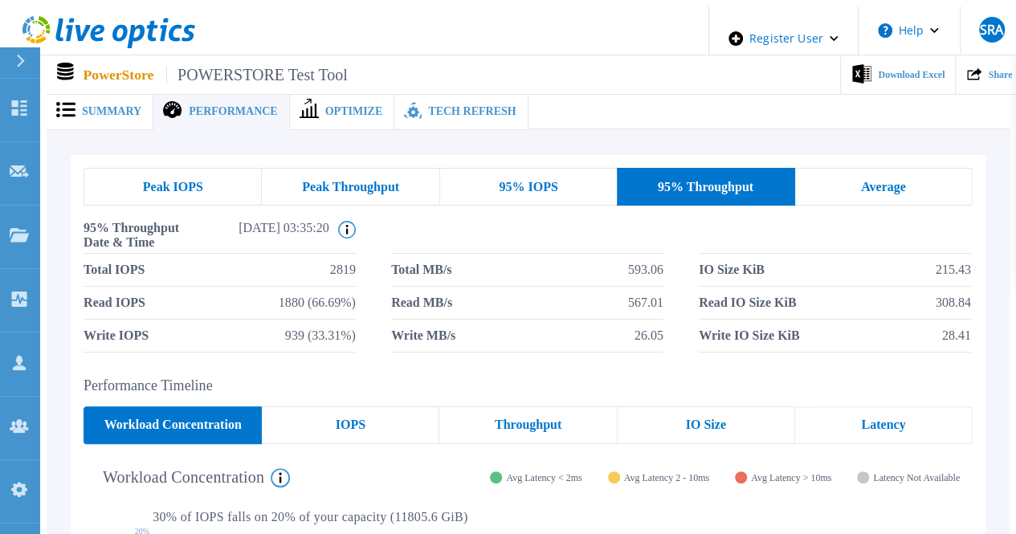
click at [385, 169] on div "Peak Throughput" at bounding box center [350, 187] width 177 height 38
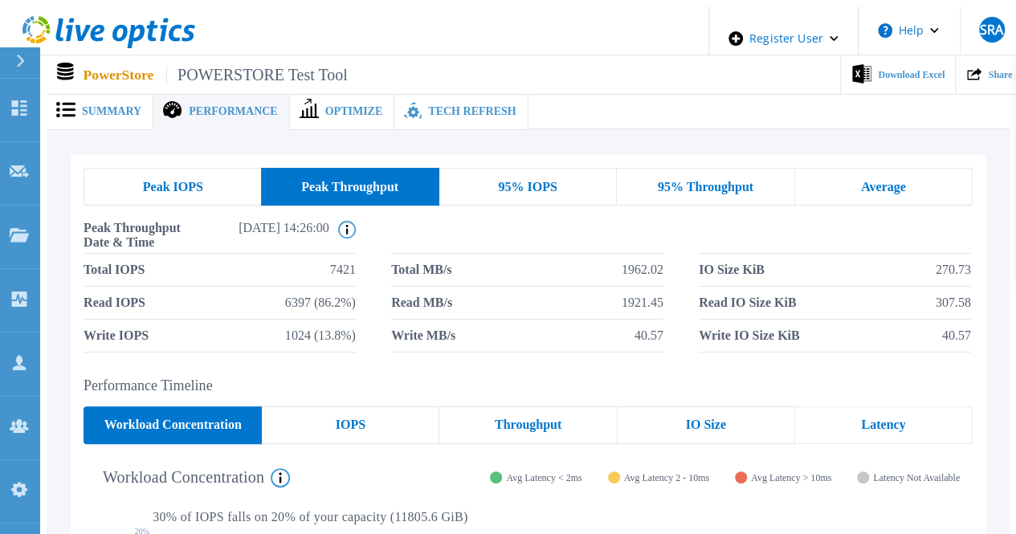
click at [461, 176] on div "95% IOPS" at bounding box center [527, 187] width 177 height 38
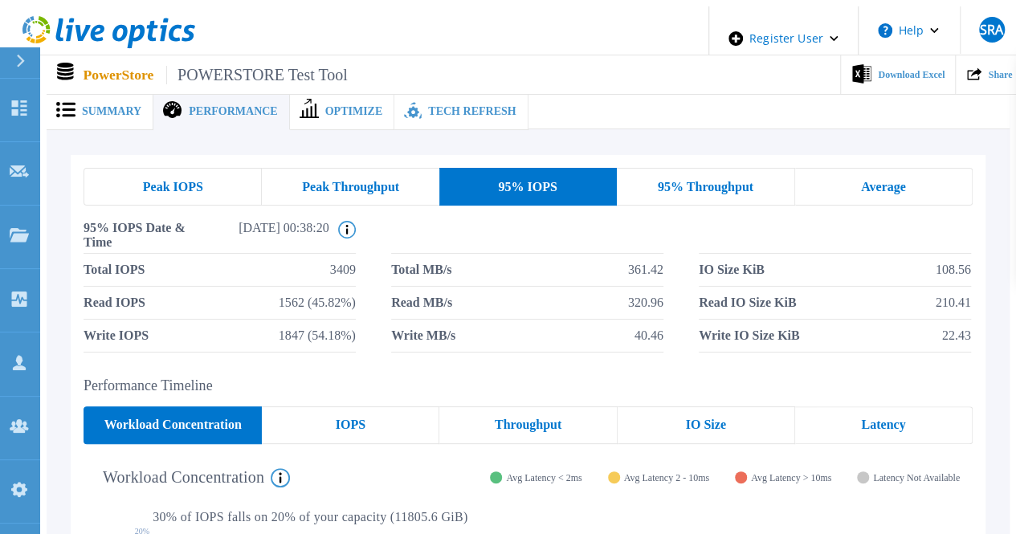
click at [198, 171] on div "Peak IOPS" at bounding box center [173, 187] width 178 height 38
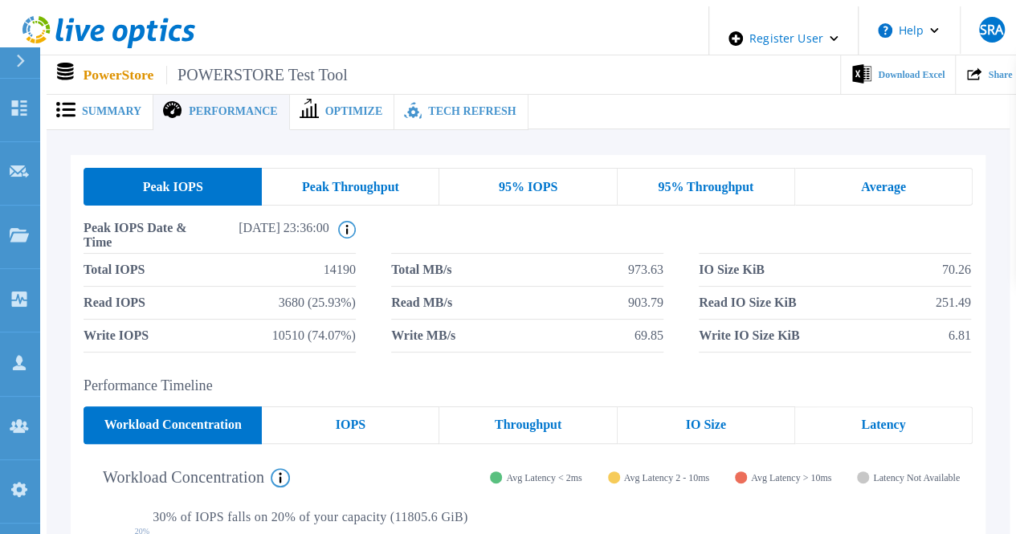
click at [501, 169] on div "95% IOPS" at bounding box center [527, 187] width 177 height 38
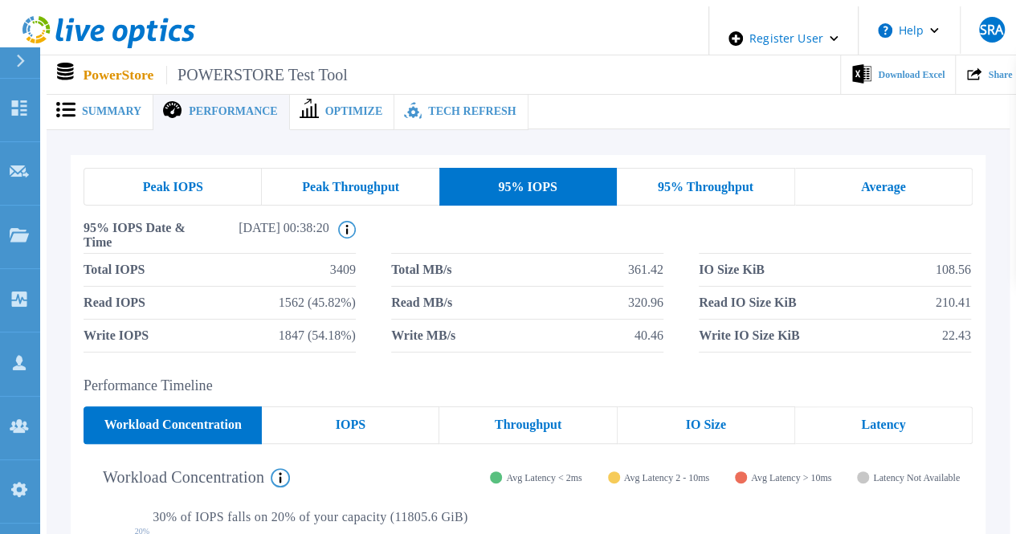
click at [726, 181] on span "95% Throughput" at bounding box center [706, 187] width 96 height 13
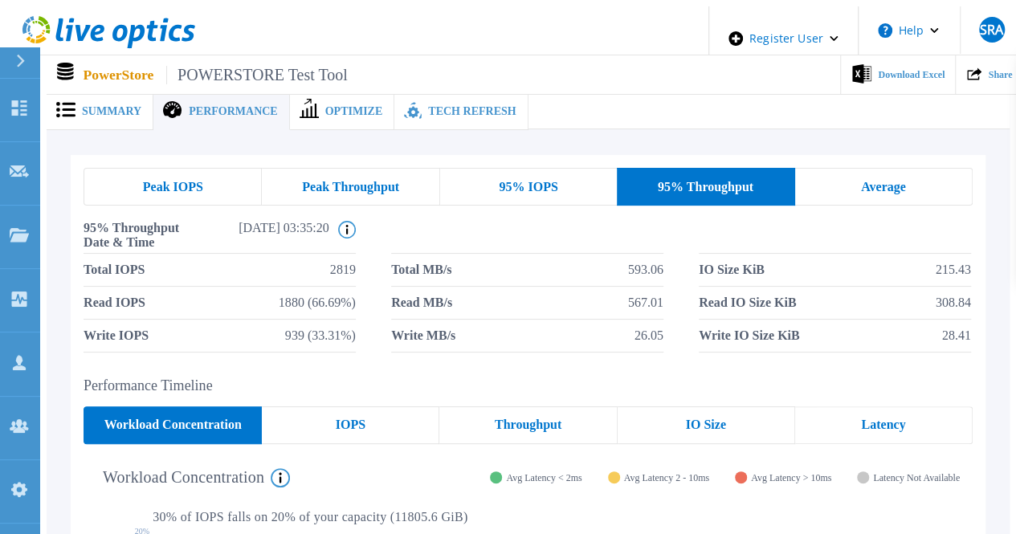
click at [933, 168] on div "Average" at bounding box center [883, 187] width 177 height 38
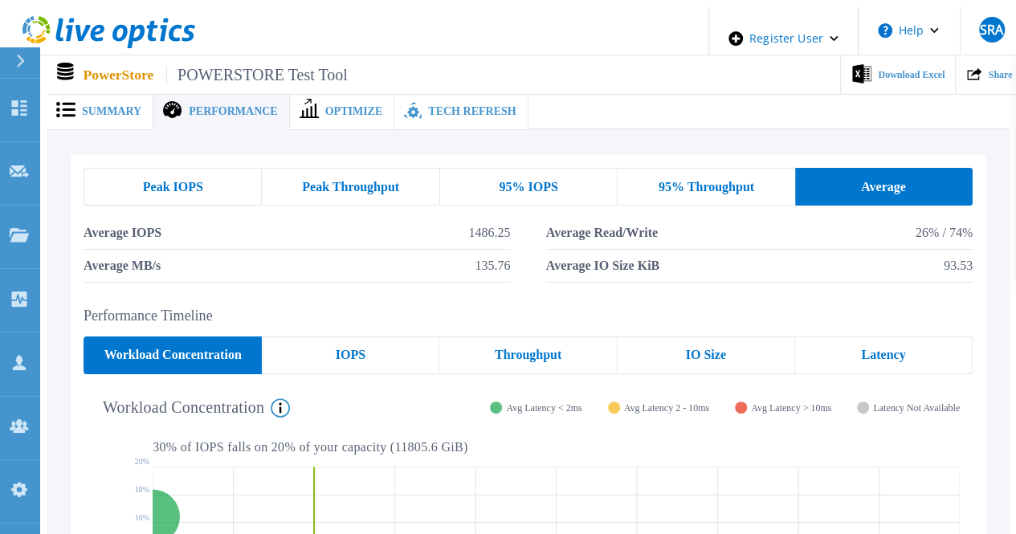
click at [316, 183] on span "Peak Throughput" at bounding box center [350, 187] width 97 height 13
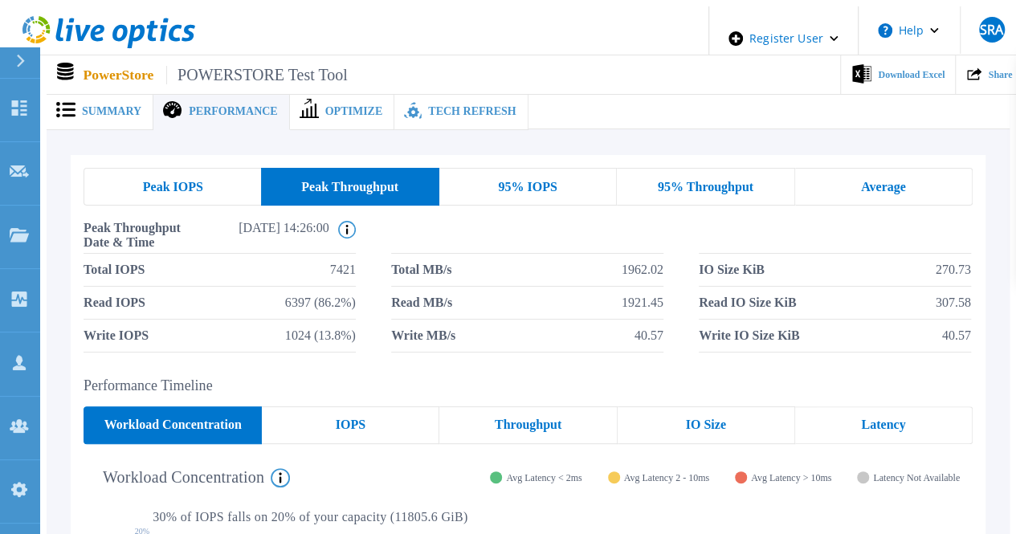
click at [238, 172] on div "Peak IOPS" at bounding box center [172, 187] width 177 height 38
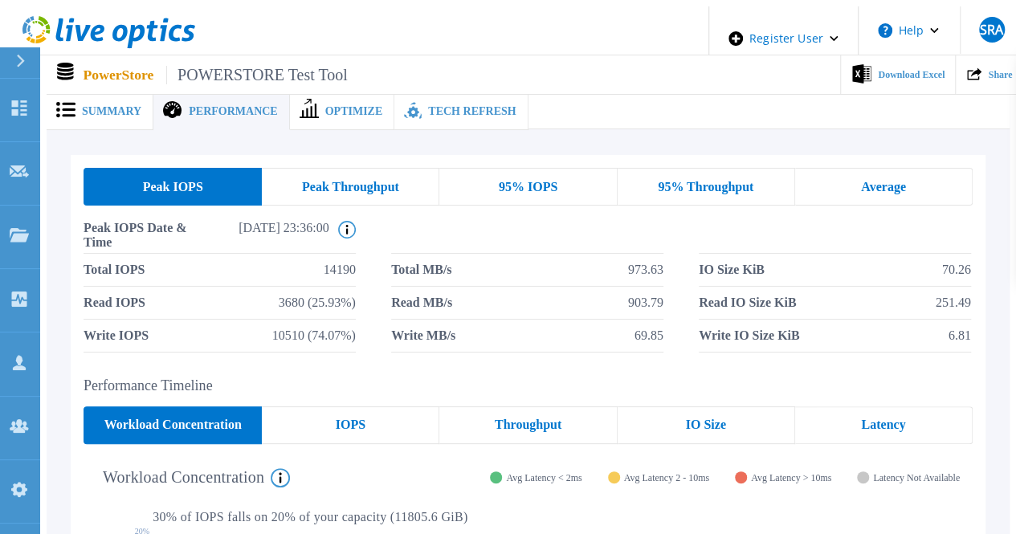
click at [553, 181] on span "95% IOPS" at bounding box center [528, 187] width 59 height 13
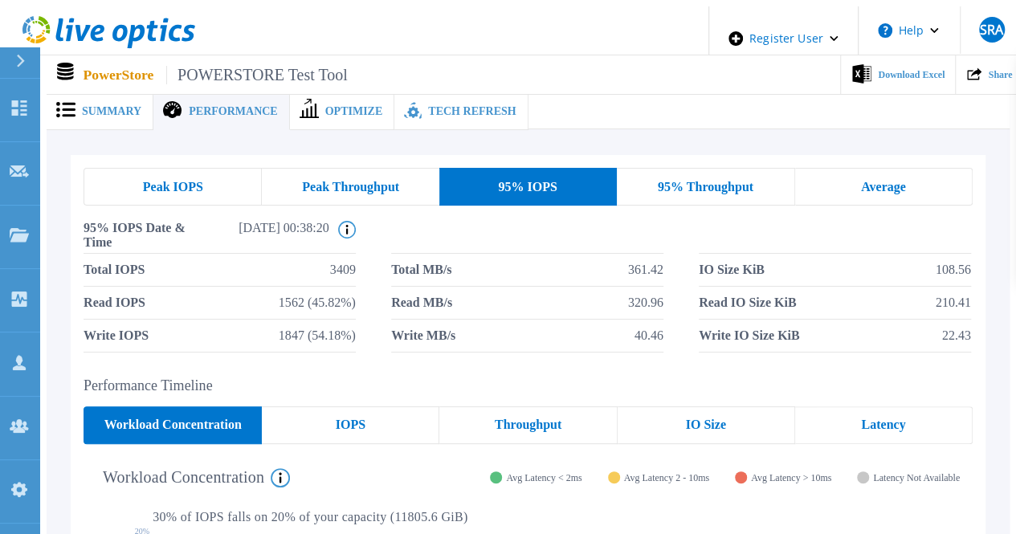
click at [647, 186] on div "95% Throughput" at bounding box center [705, 187] width 177 height 38
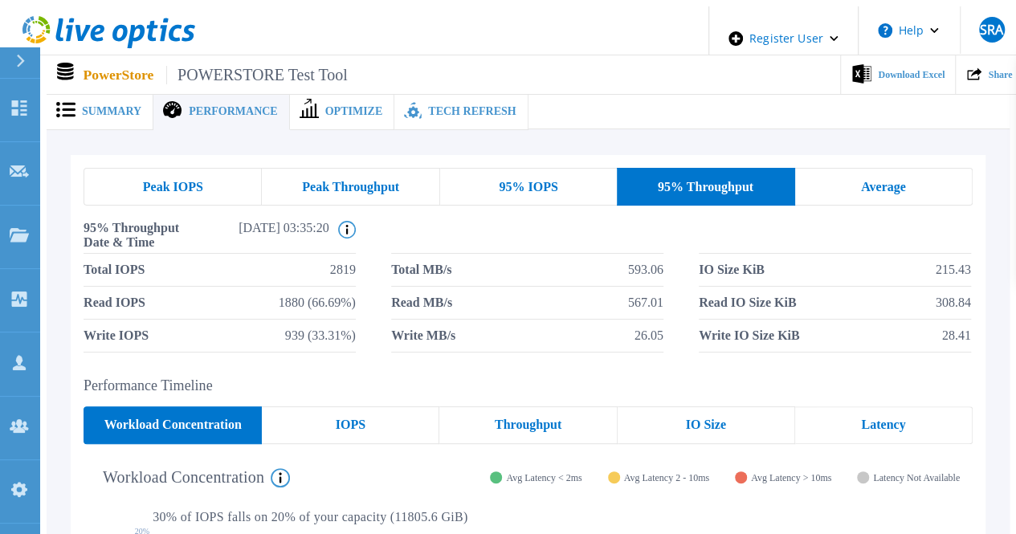
click at [336, 181] on span "Peak Throughput" at bounding box center [350, 187] width 97 height 13
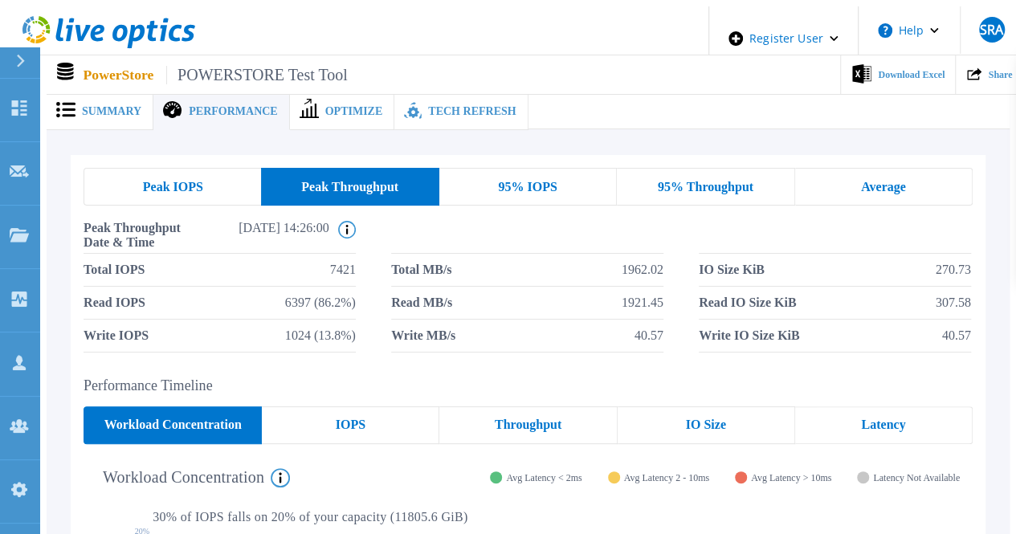
click at [218, 185] on div "Peak IOPS" at bounding box center [172, 187] width 177 height 38
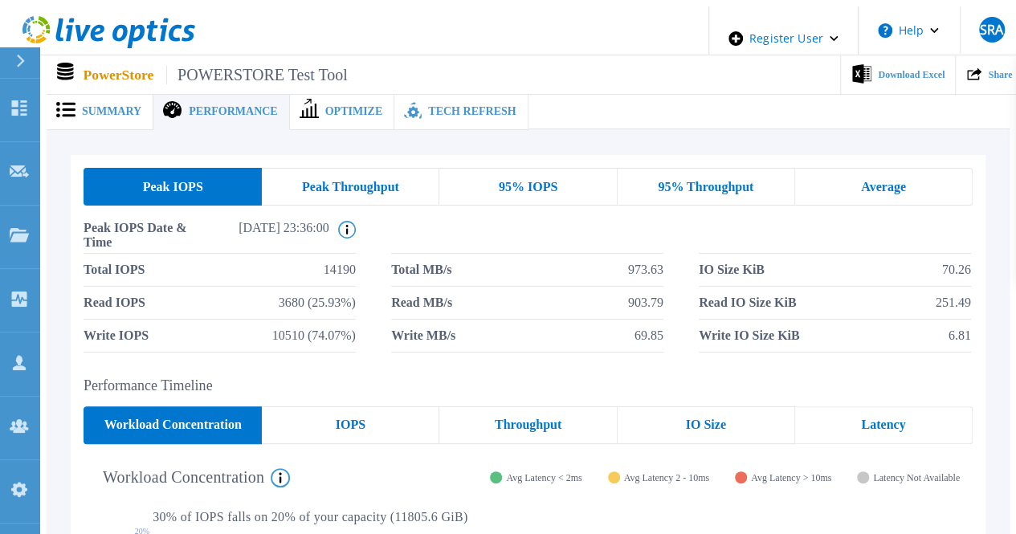
click at [328, 181] on span "Peak Throughput" at bounding box center [350, 187] width 97 height 13
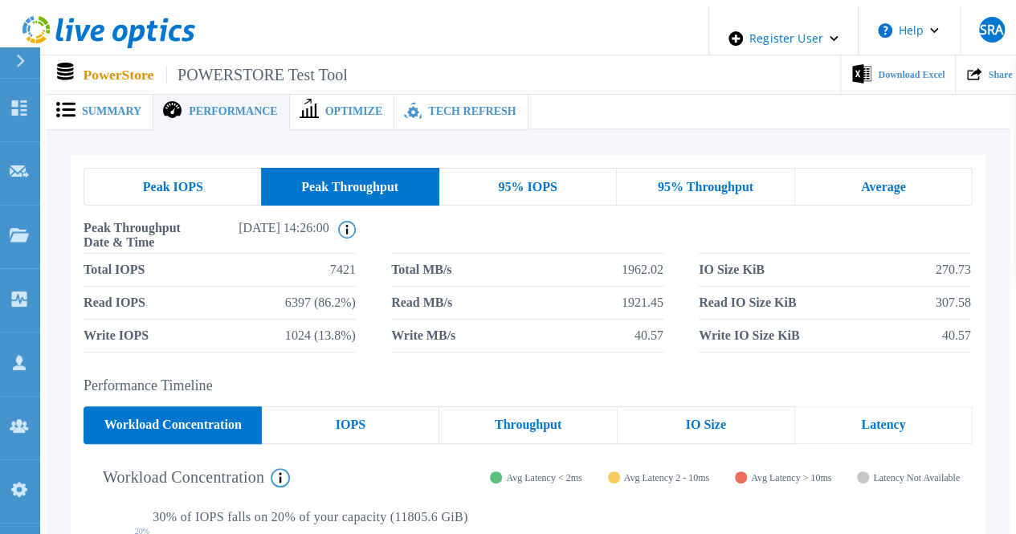
click at [533, 189] on div "95% IOPS" at bounding box center [527, 187] width 177 height 38
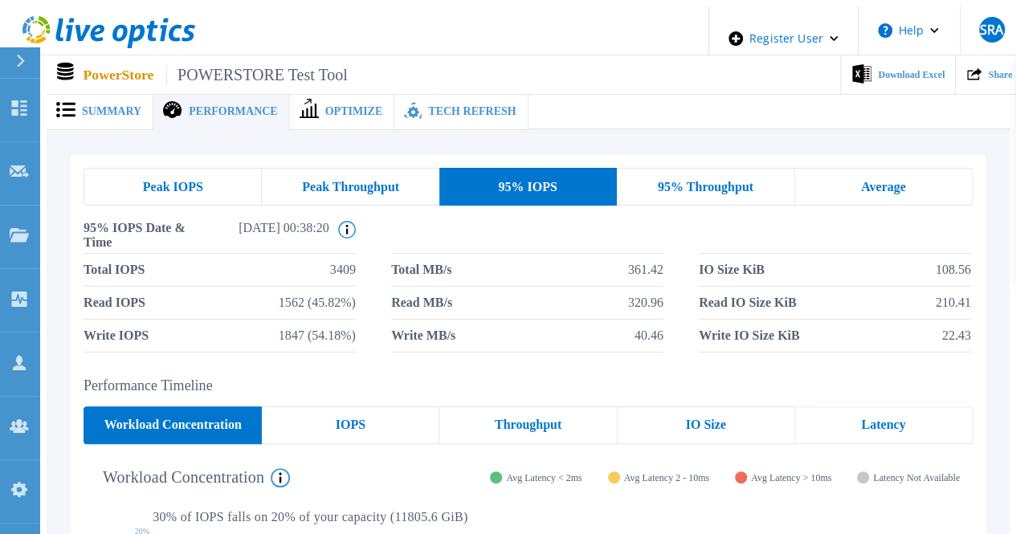
click at [712, 186] on span "95% Throughput" at bounding box center [706, 187] width 96 height 13
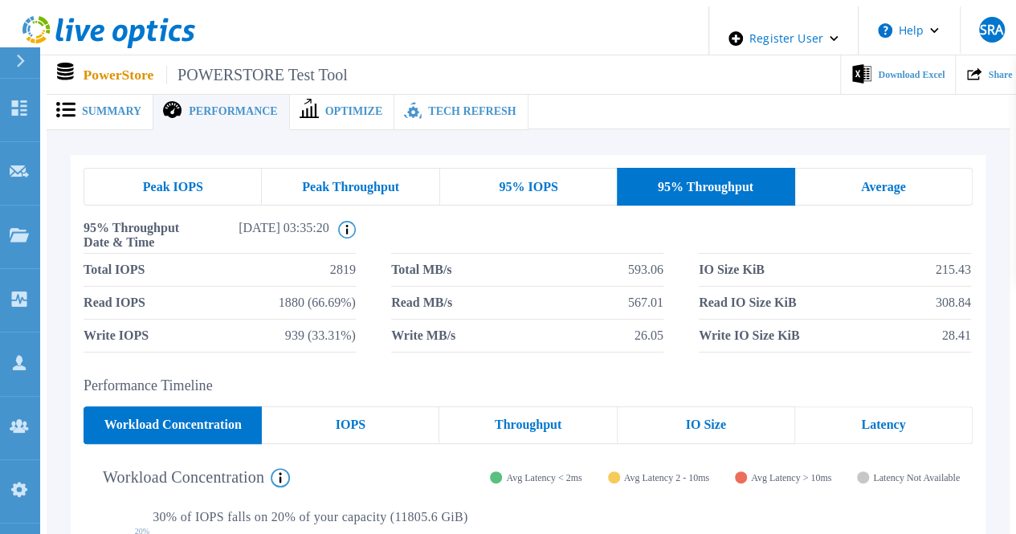
click at [387, 181] on span "Peak Throughput" at bounding box center [350, 187] width 97 height 13
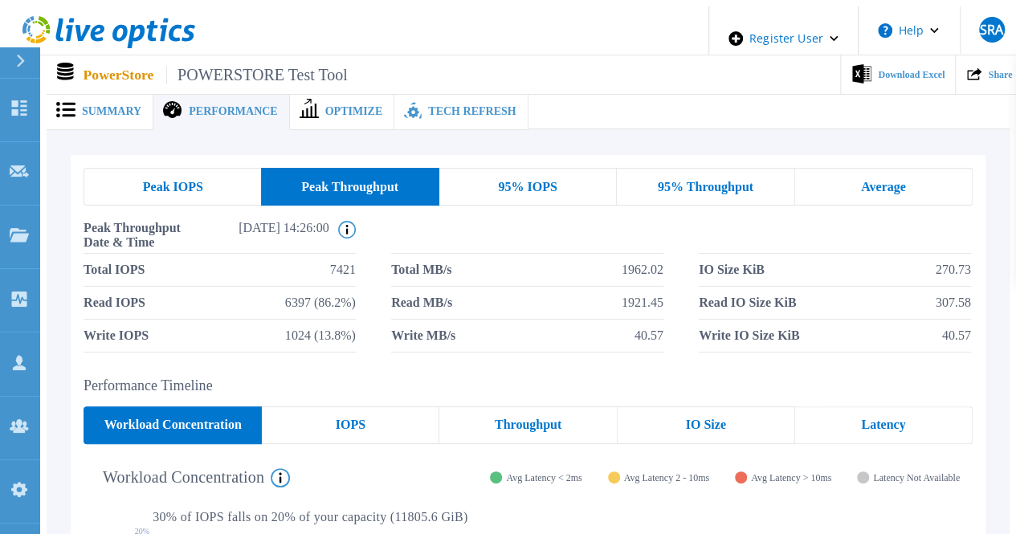
drag, startPoint x: 522, startPoint y: 173, endPoint x: 578, endPoint y: 169, distance: 56.3
click at [526, 181] on span "95% IOPS" at bounding box center [527, 187] width 59 height 13
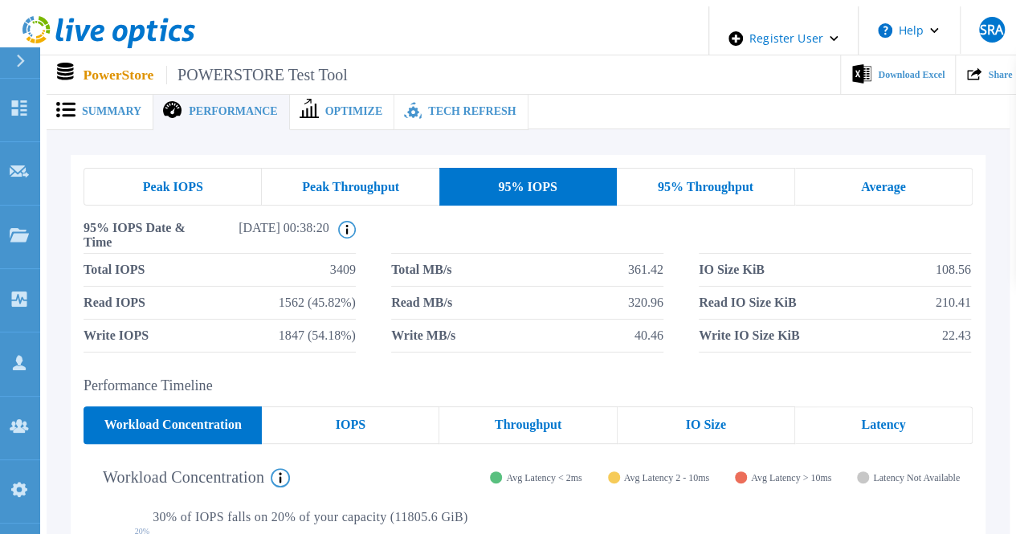
click at [727, 168] on div "95% Throughput" at bounding box center [705, 187] width 177 height 38
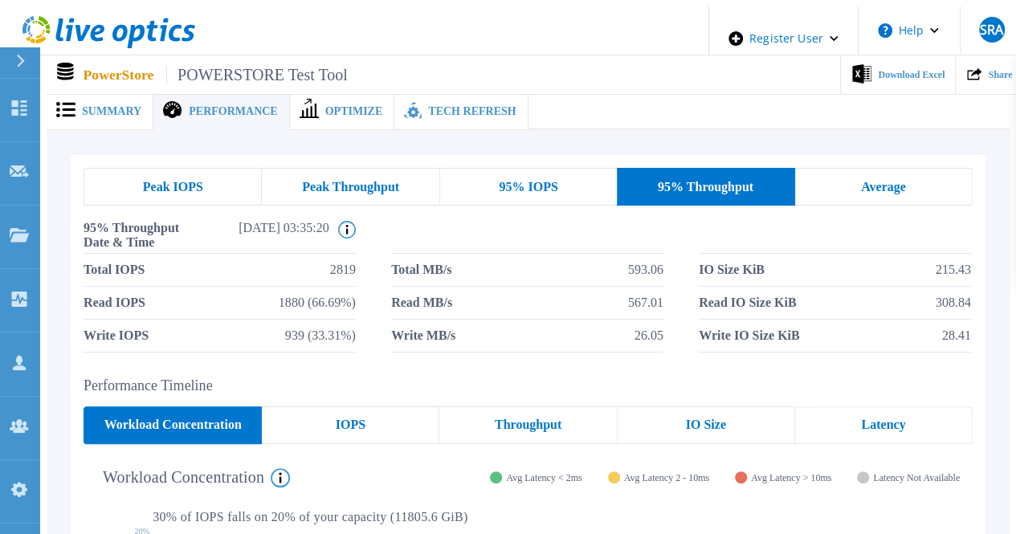
click at [845, 168] on div "Average" at bounding box center [883, 187] width 177 height 38
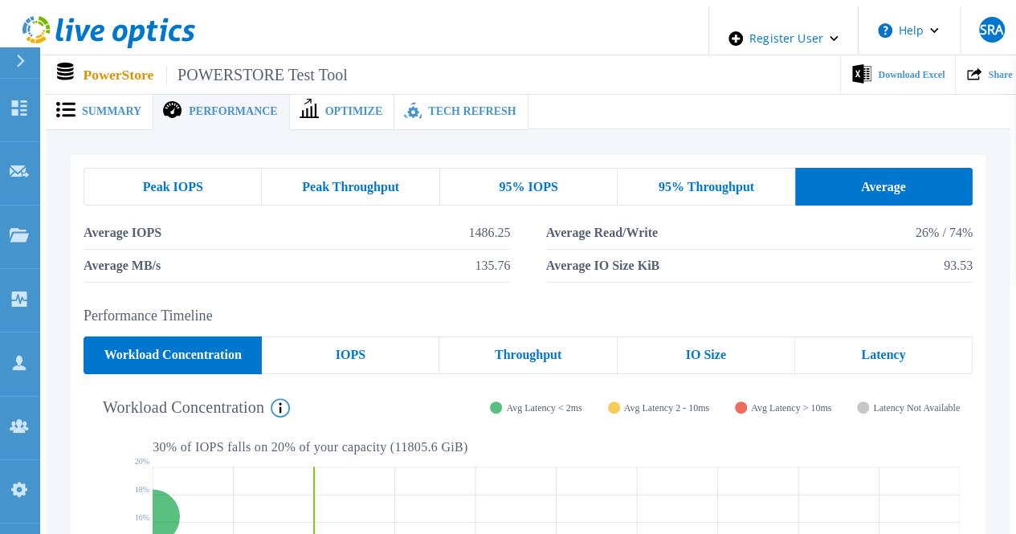
click at [336, 181] on span "Peak Throughput" at bounding box center [350, 187] width 97 height 13
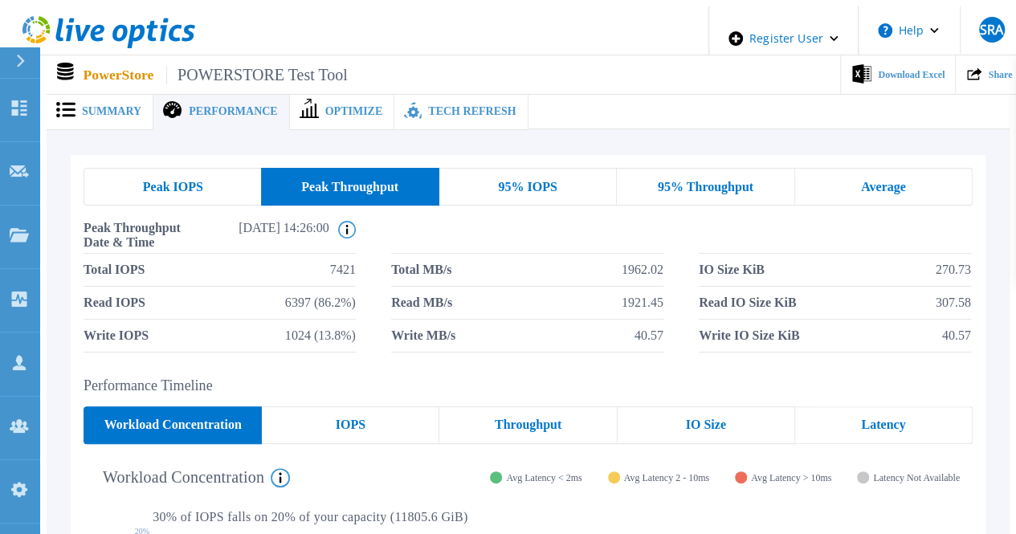
click at [190, 168] on div "Peak IOPS" at bounding box center [172, 187] width 177 height 38
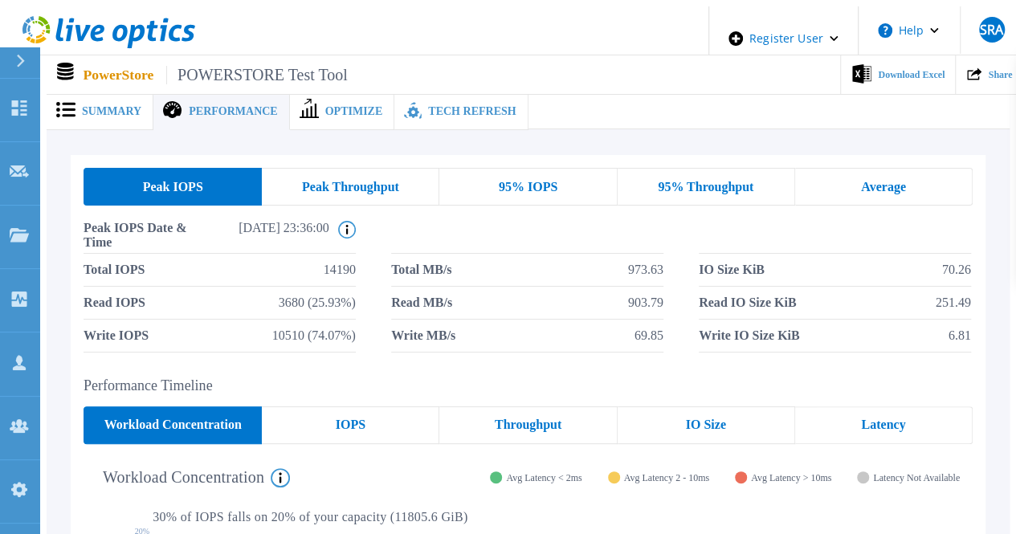
click at [338, 192] on div "Peak Throughput" at bounding box center [350, 187] width 177 height 38
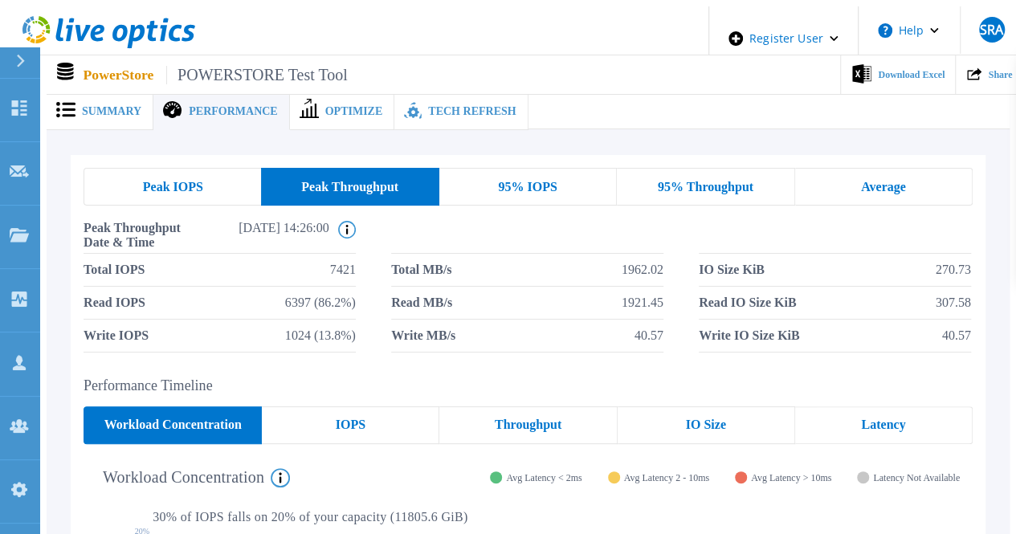
click at [508, 181] on span "95% IOPS" at bounding box center [527, 187] width 59 height 13
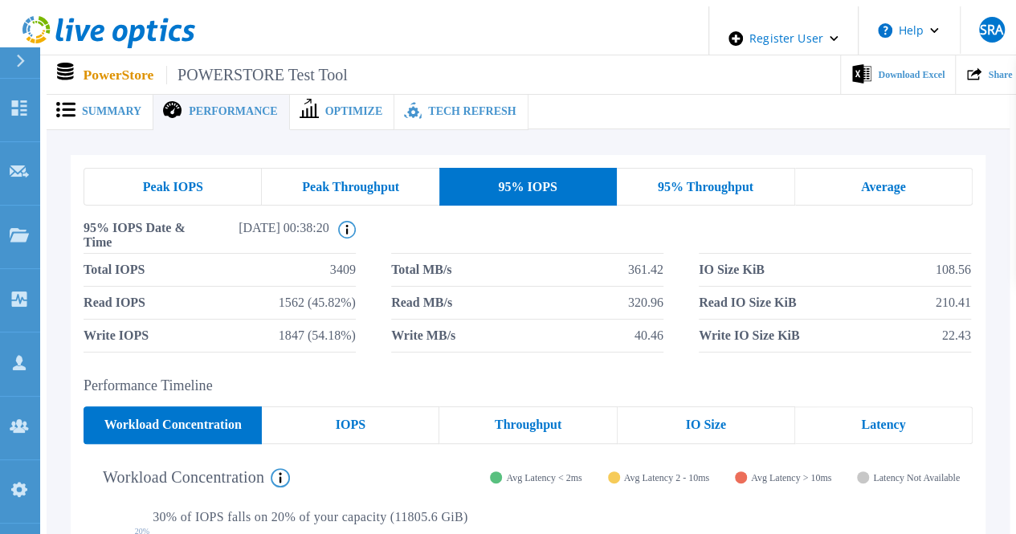
click at [737, 190] on div "95% Throughput" at bounding box center [705, 187] width 177 height 38
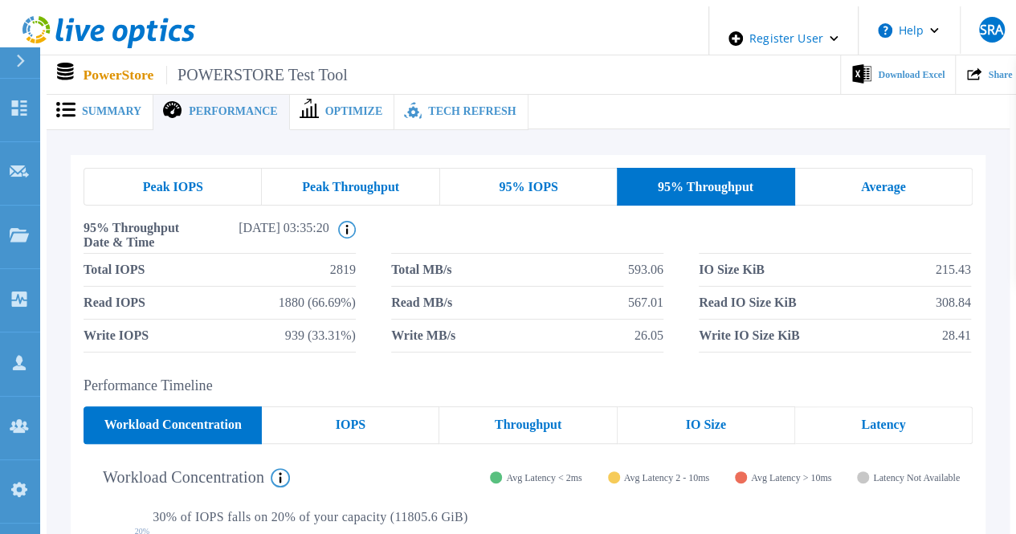
click at [572, 194] on div "95% IOPS" at bounding box center [528, 187] width 177 height 38
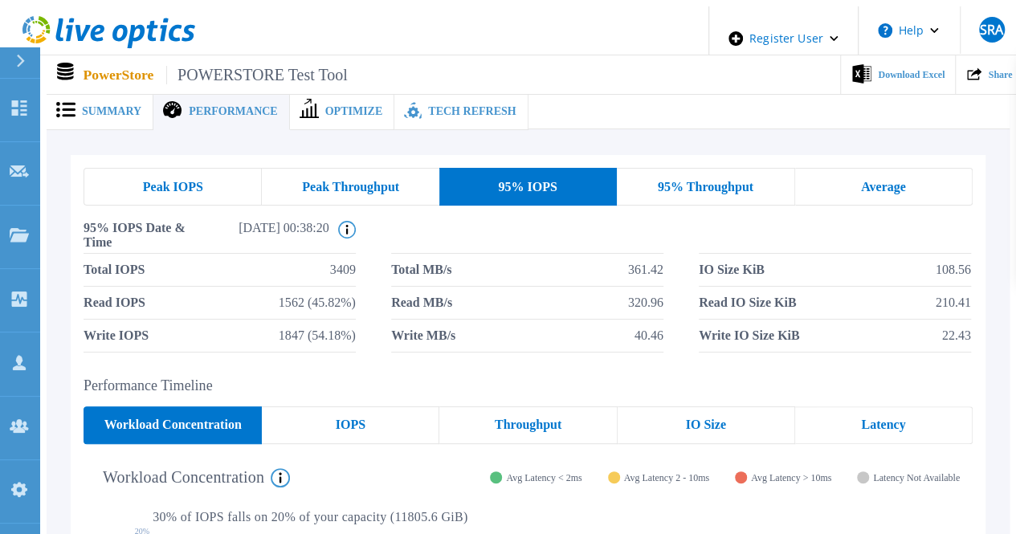
click at [348, 181] on span "Peak Throughput" at bounding box center [350, 187] width 97 height 13
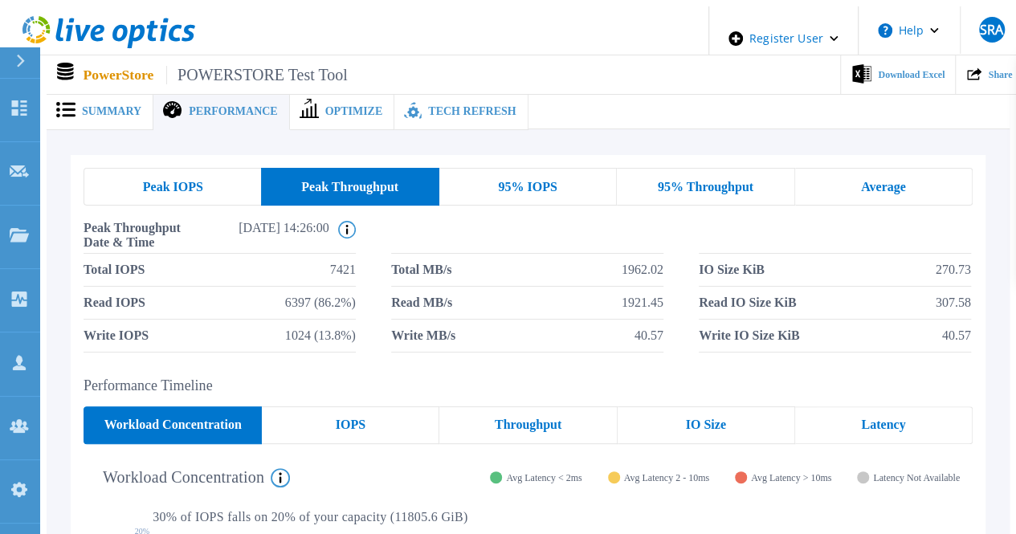
click at [477, 184] on div "95% IOPS" at bounding box center [527, 187] width 177 height 38
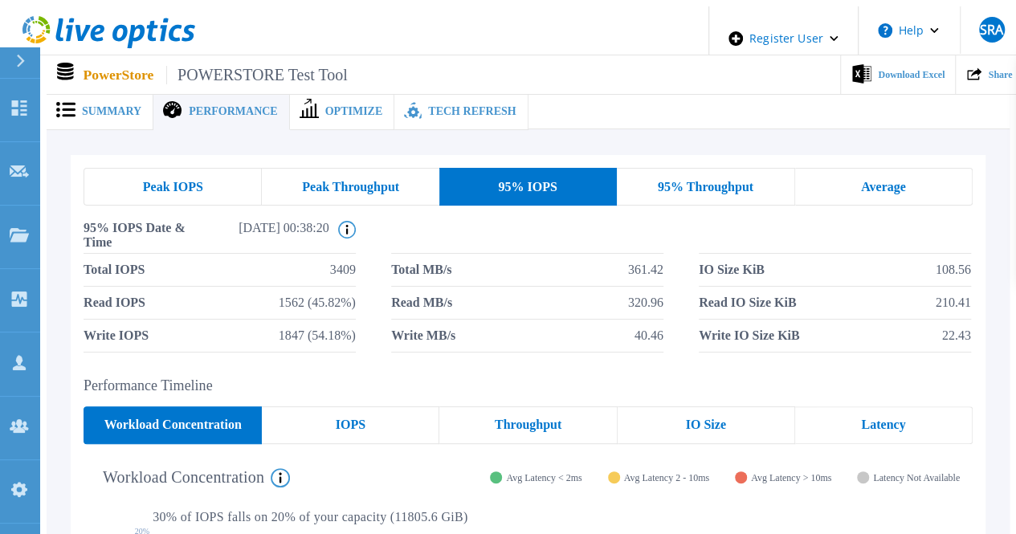
click at [715, 193] on div "95% Throughput" at bounding box center [705, 187] width 177 height 38
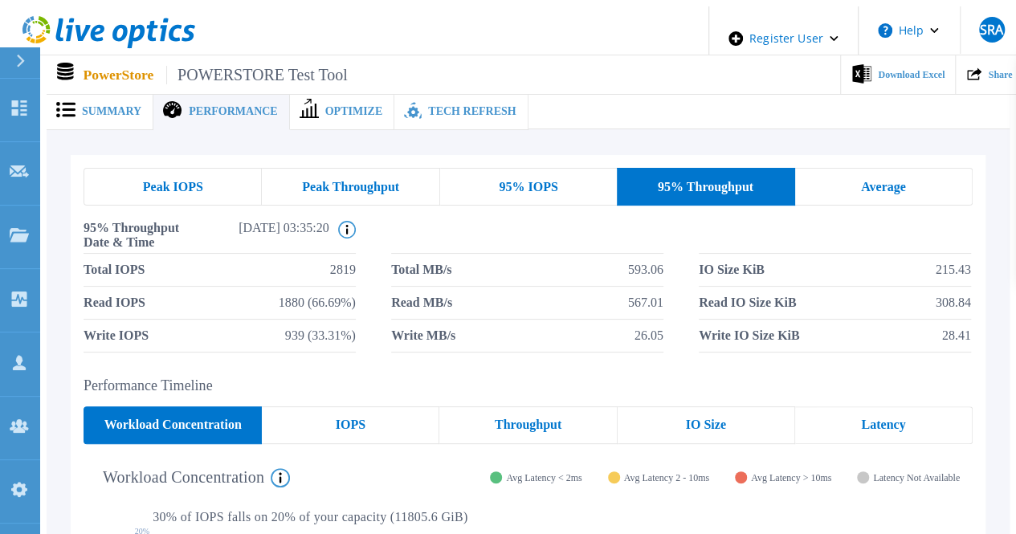
click at [843, 179] on div "Average" at bounding box center [883, 187] width 177 height 38
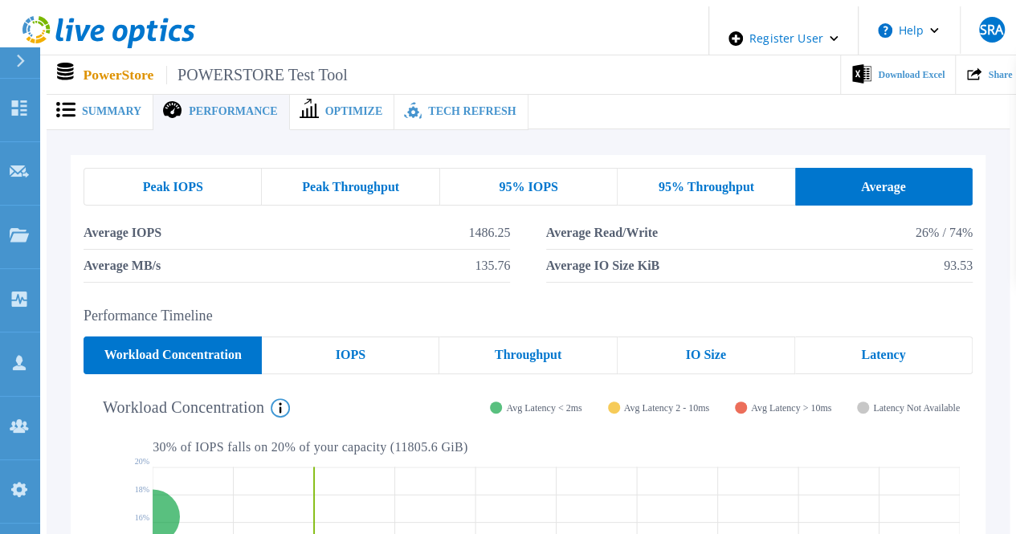
click at [791, 192] on div "95% Throughput" at bounding box center [706, 187] width 177 height 38
